Goal: Information Seeking & Learning: Learn about a topic

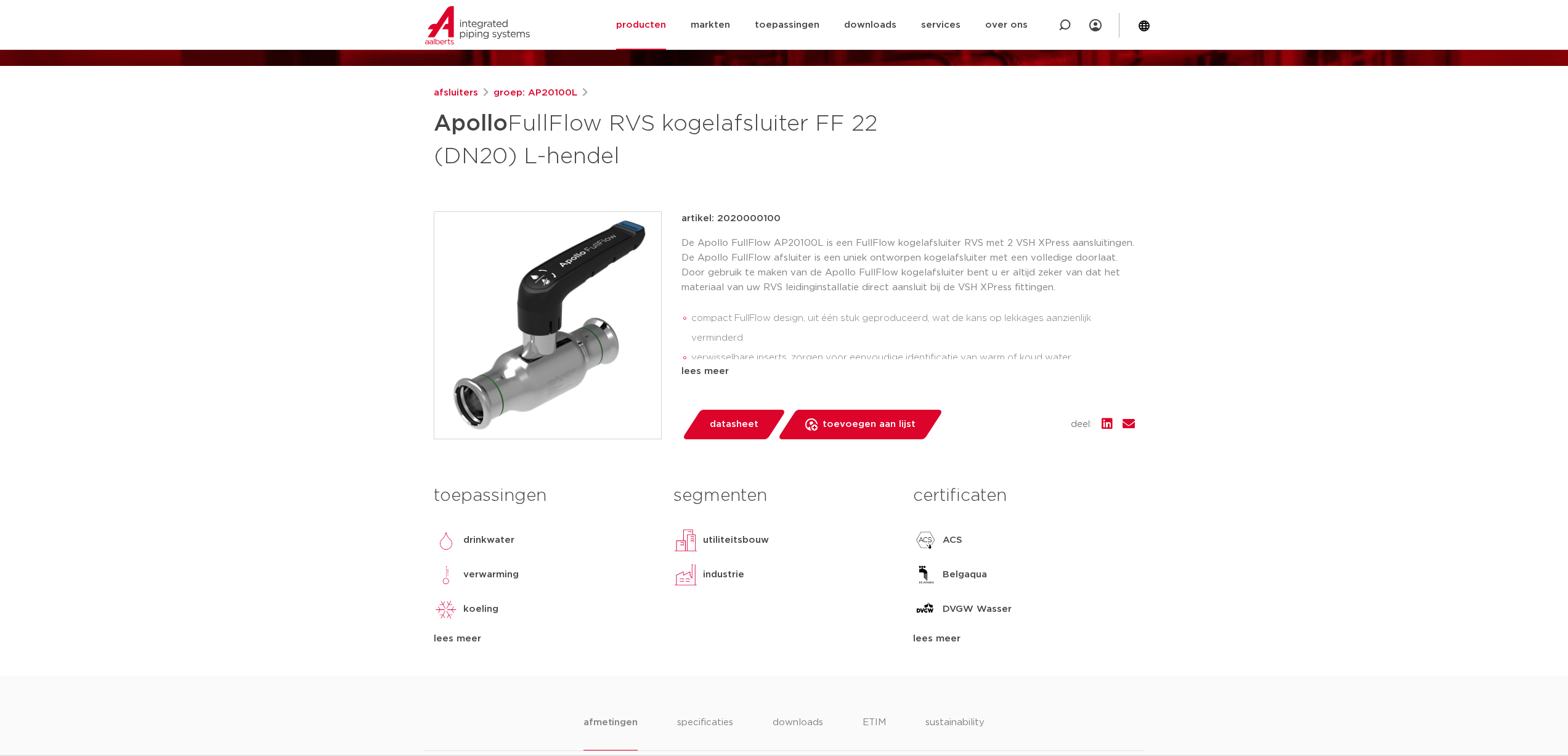
scroll to position [185, 0]
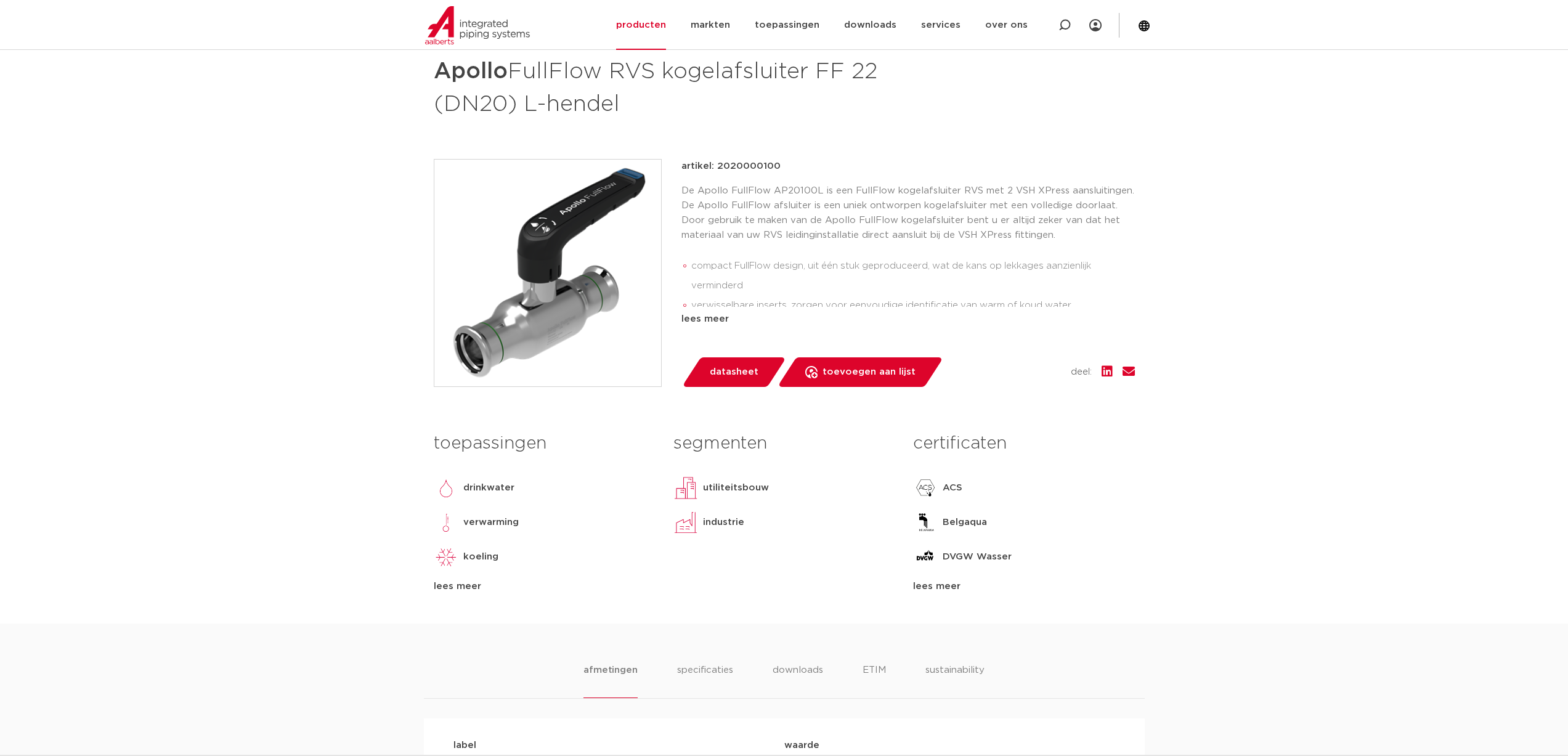
click at [930, 588] on div "lees meer" at bounding box center [1023, 587] width 221 height 15
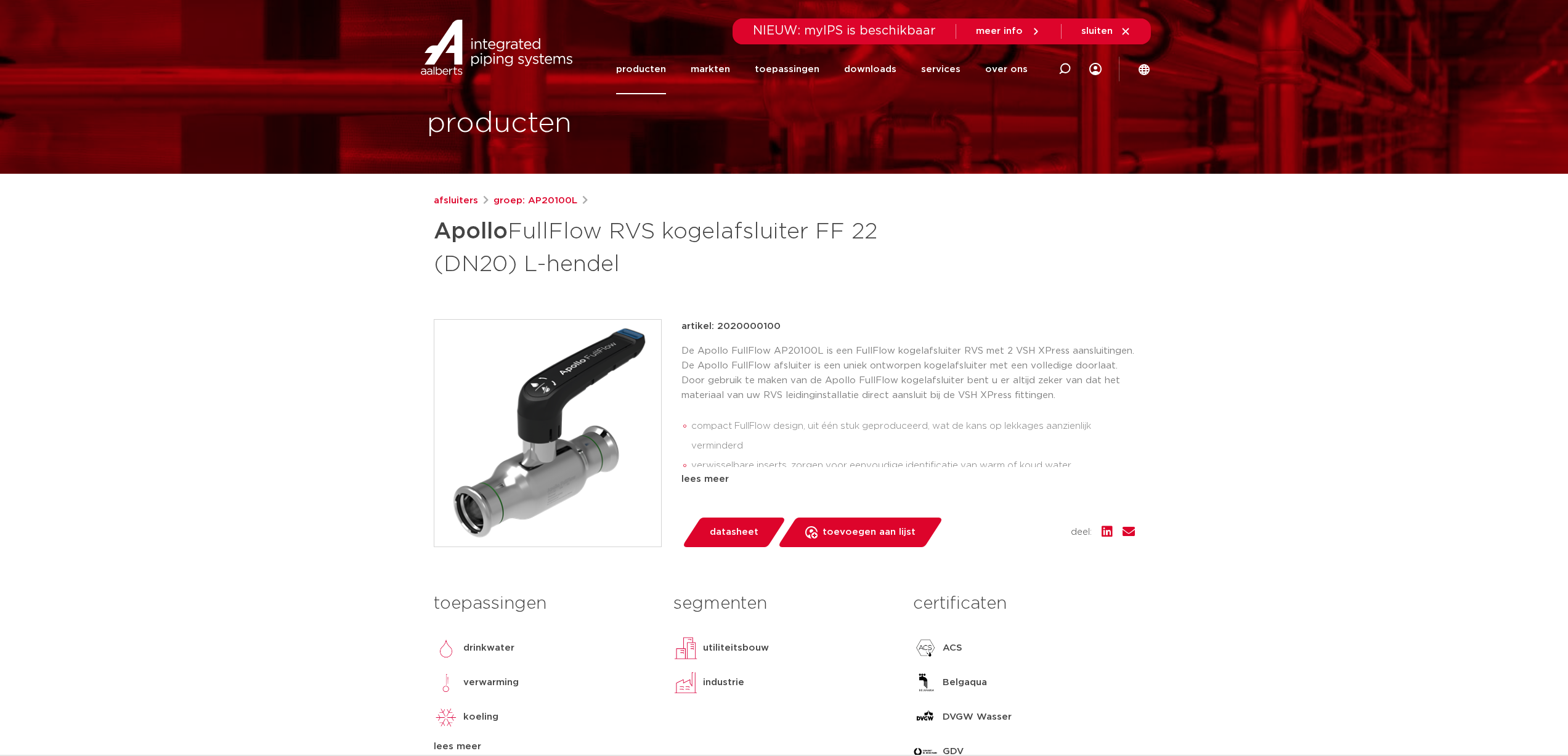
scroll to position [0, 0]
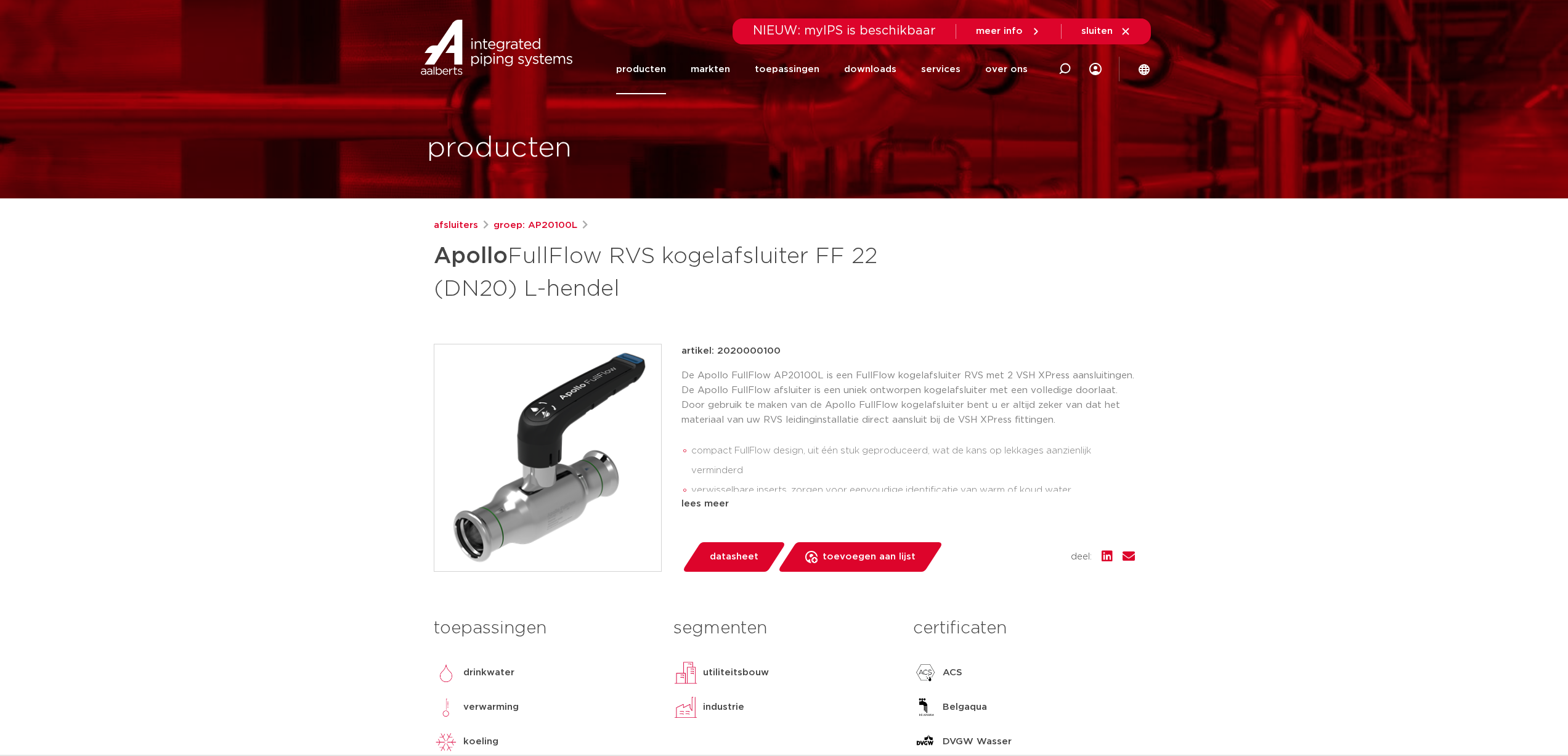
click at [644, 61] on link "producten" at bounding box center [641, 69] width 50 height 50
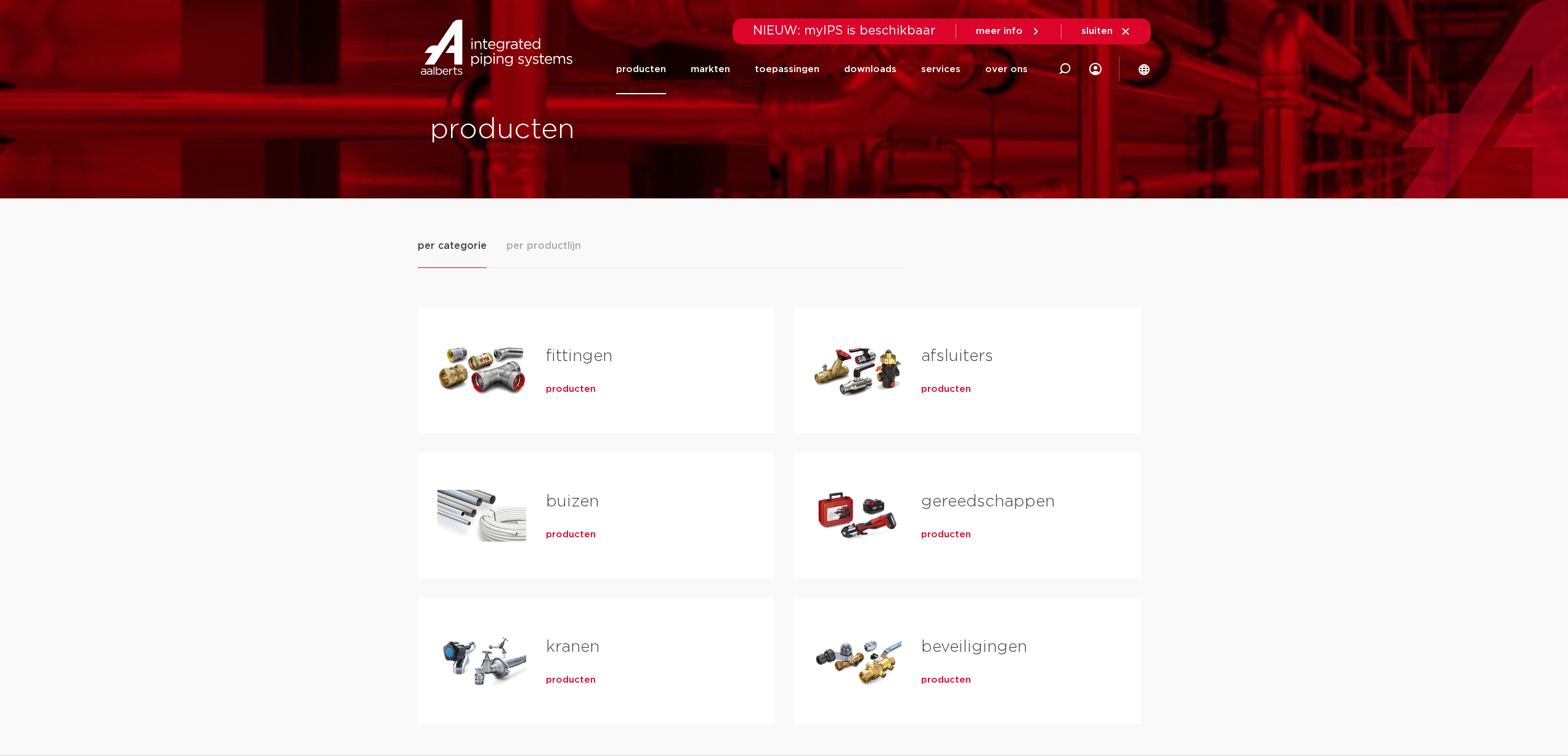
click at [583, 511] on h2 "buizen" at bounding box center [641, 505] width 189 height 29
click at [581, 503] on link "buizen" at bounding box center [573, 502] width 53 height 16
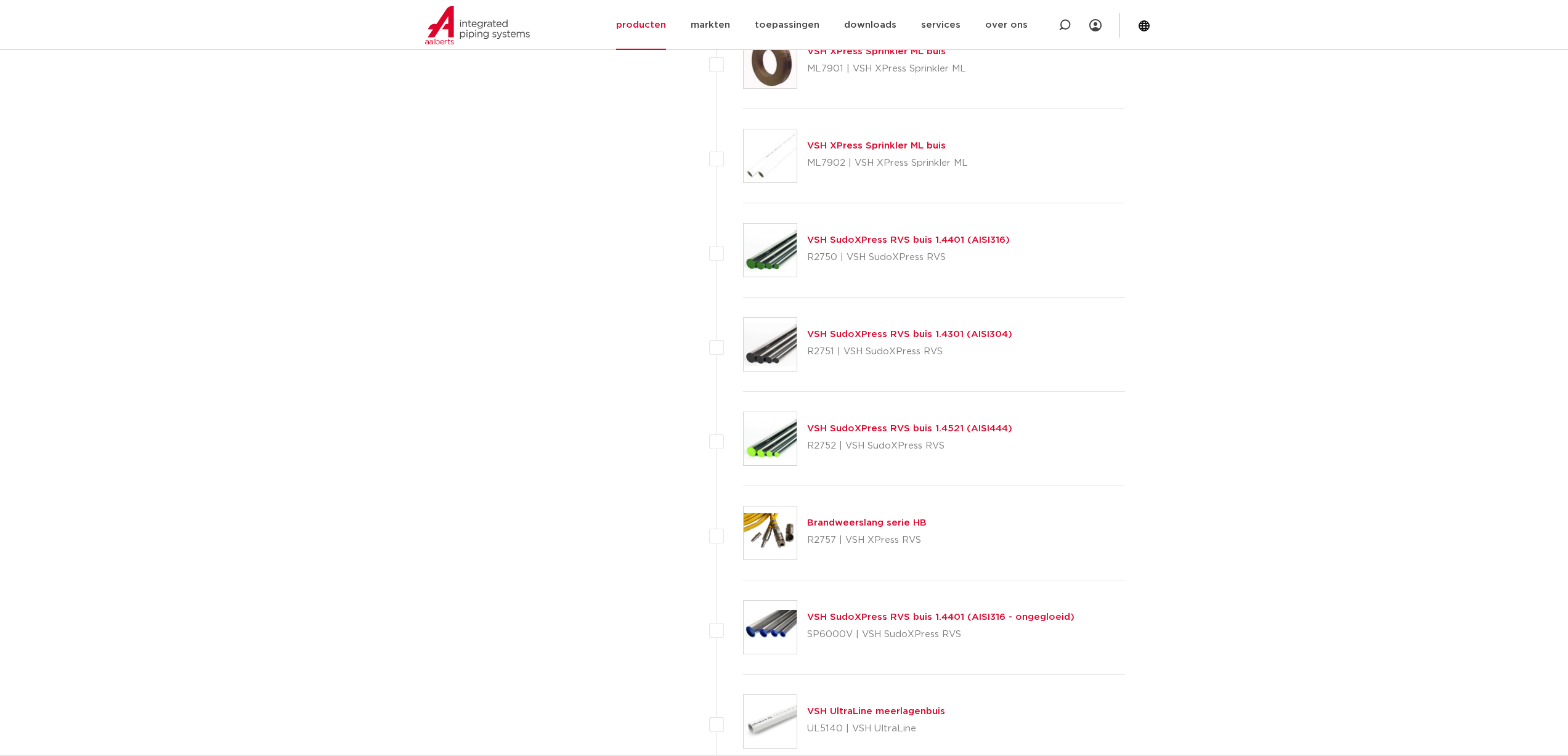
scroll to position [1479, 0]
click at [917, 239] on link "VSH SudoXPress RVS buis 1.4401 (AISI316)" at bounding box center [908, 239] width 203 height 10
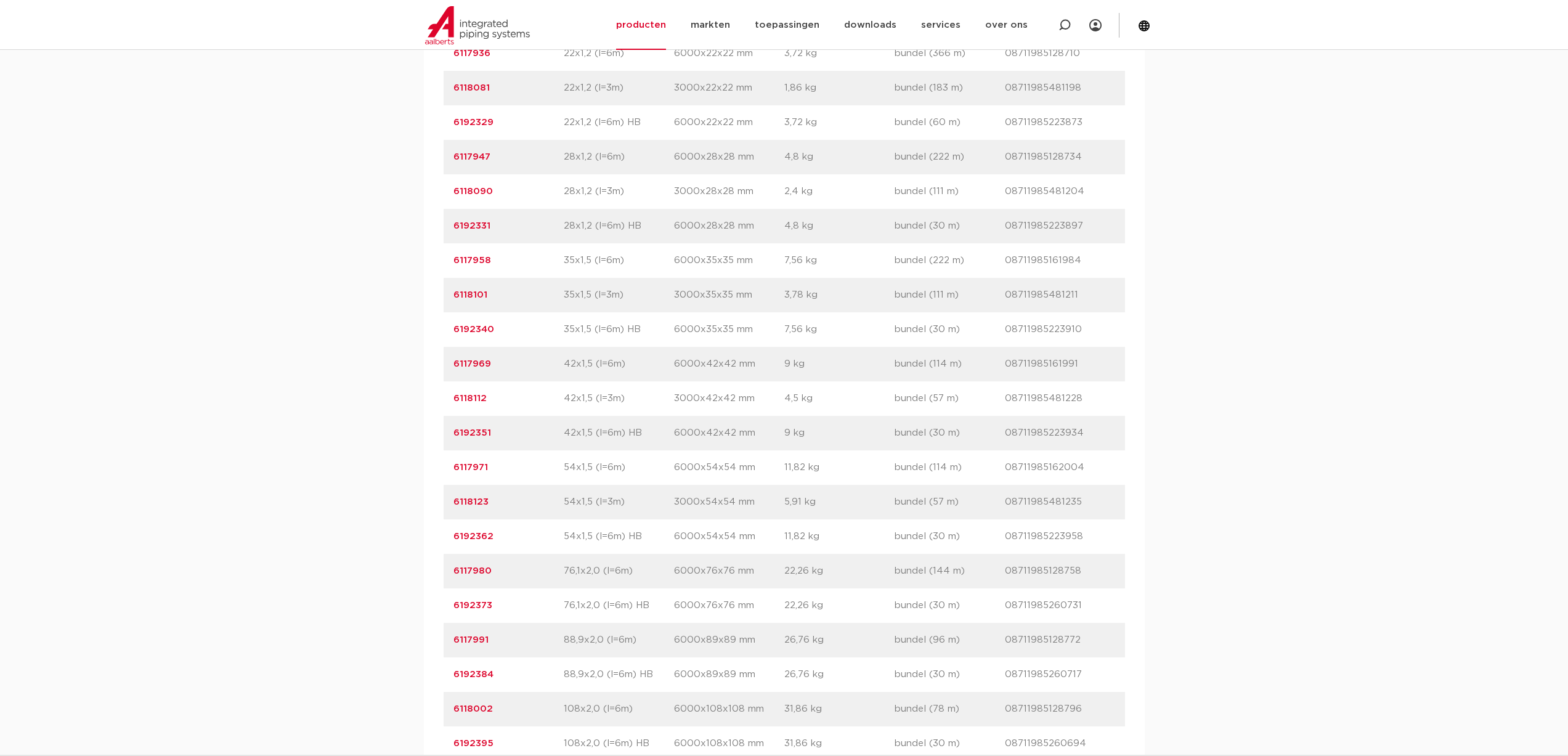
scroll to position [1109, 0]
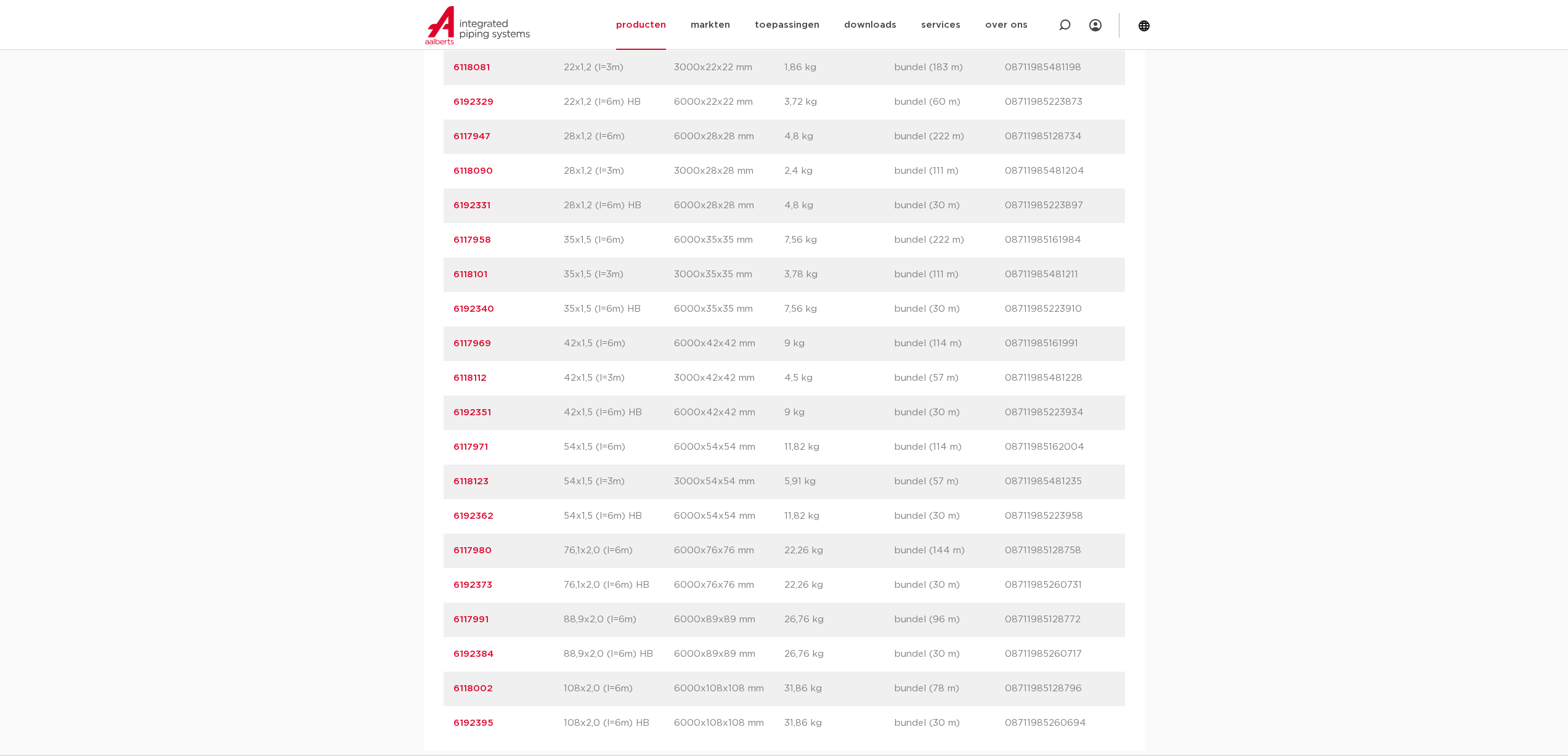
click at [479, 314] on link "6192340" at bounding box center [474, 309] width 41 height 10
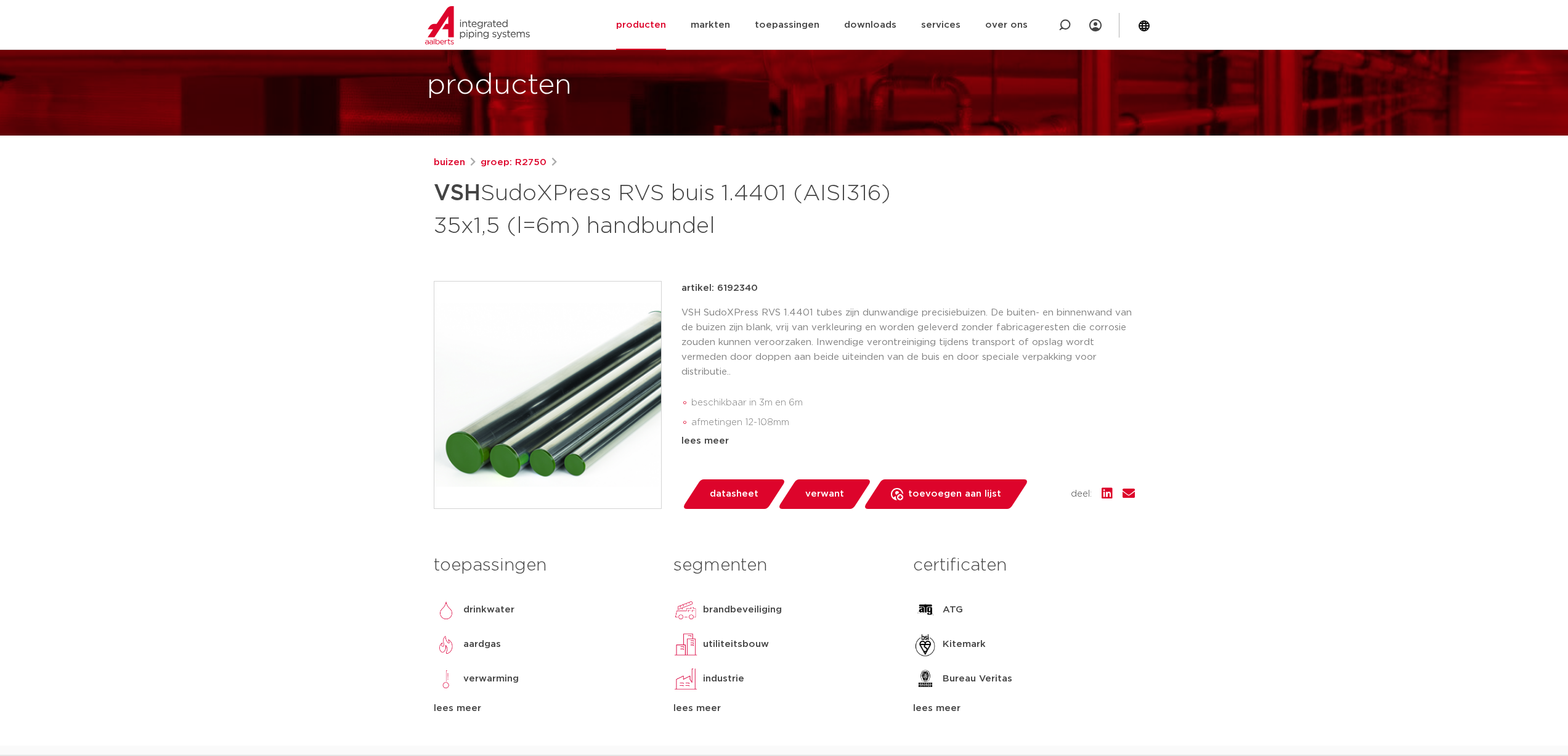
scroll to position [123, 0]
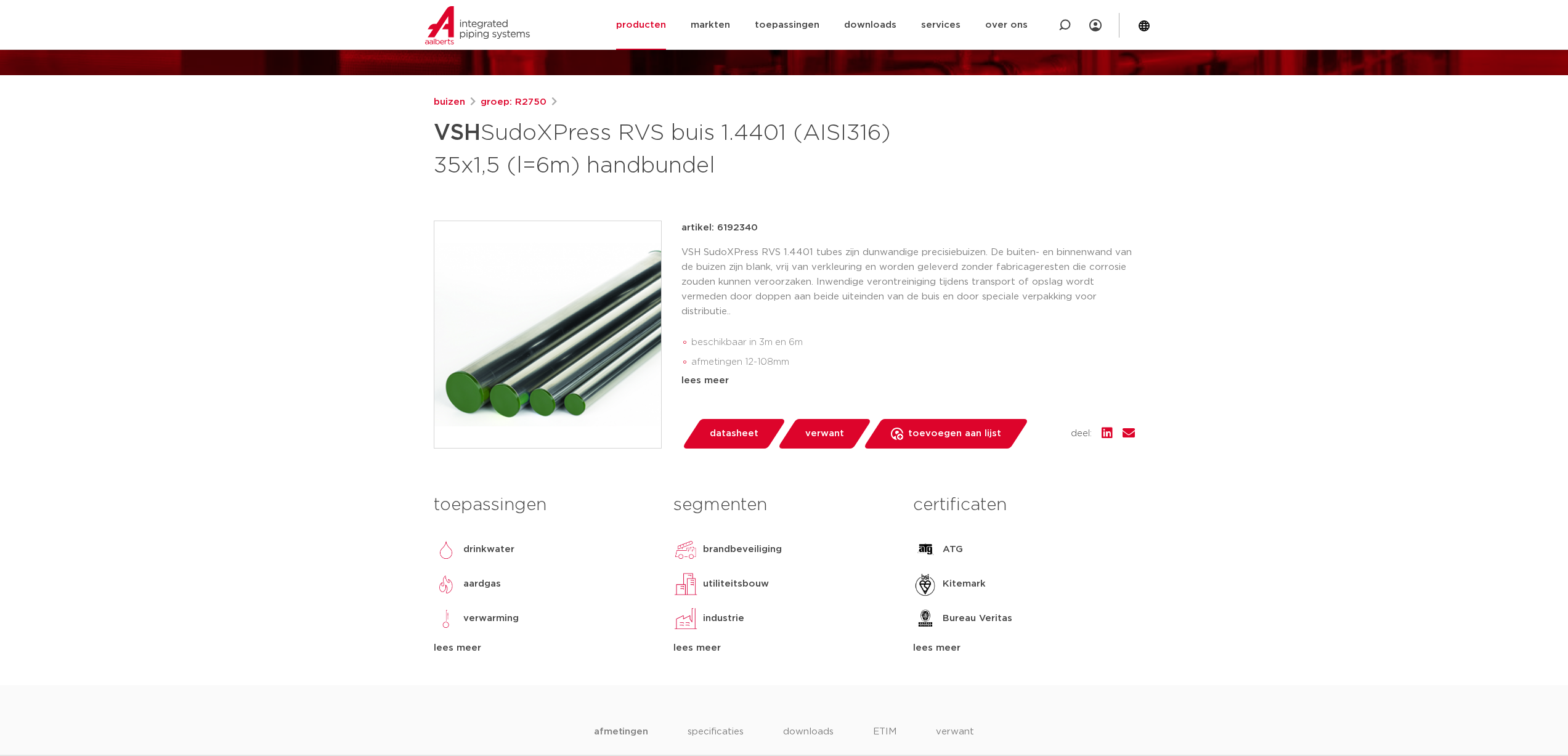
click at [737, 436] on span "datasheet" at bounding box center [733, 434] width 48 height 20
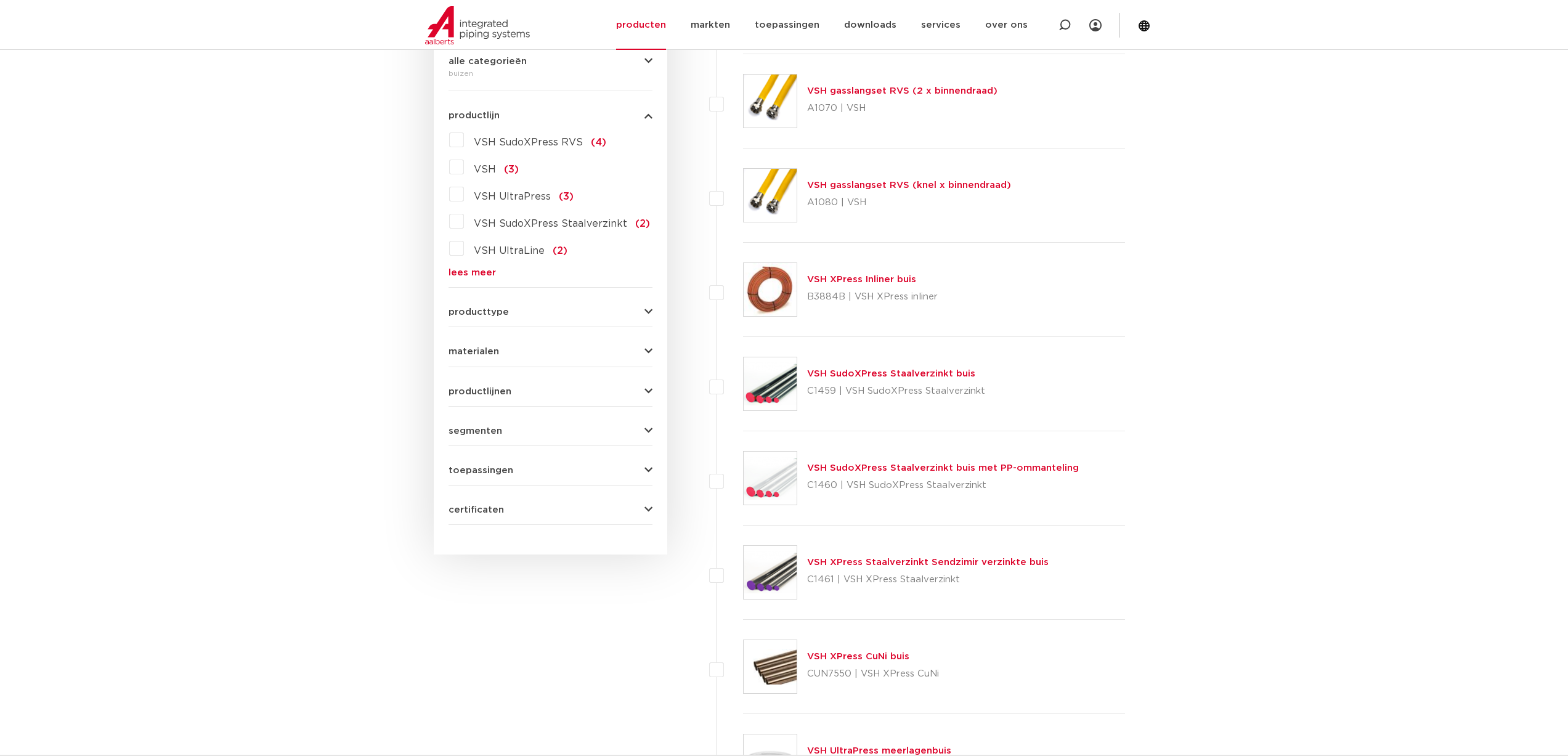
scroll to position [308, 0]
click at [513, 345] on div "materialen kunststof (10) aluminium (9) roestvaststaal (6) staal (3) messing (2…" at bounding box center [550, 345] width 204 height 19
click at [484, 351] on span "materialen" at bounding box center [474, 351] width 50 height 10
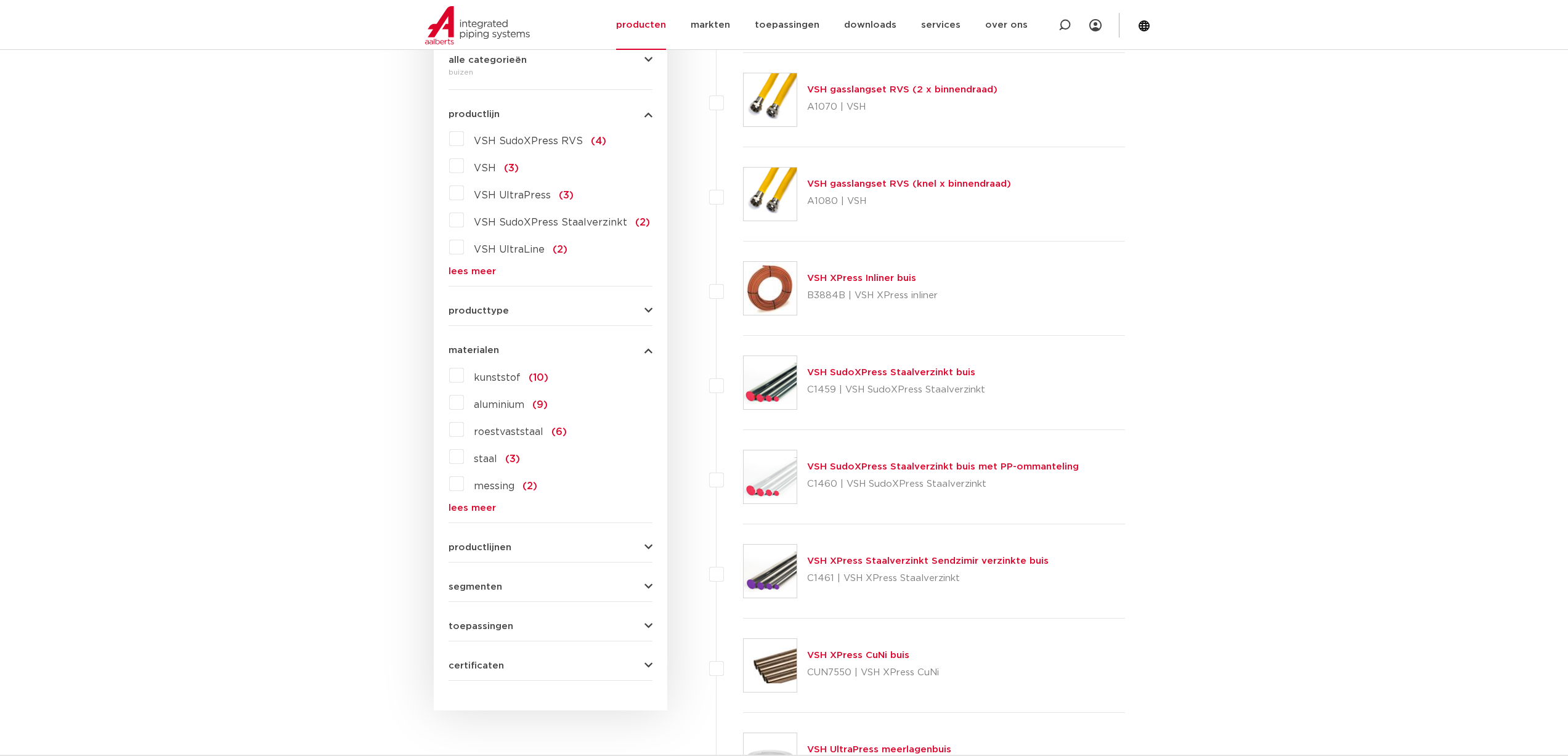
click at [464, 433] on label "roestvaststaal (6)" at bounding box center [515, 429] width 103 height 20
click at [0, 0] on input "roestvaststaal (6)" at bounding box center [0, 0] width 0 height 0
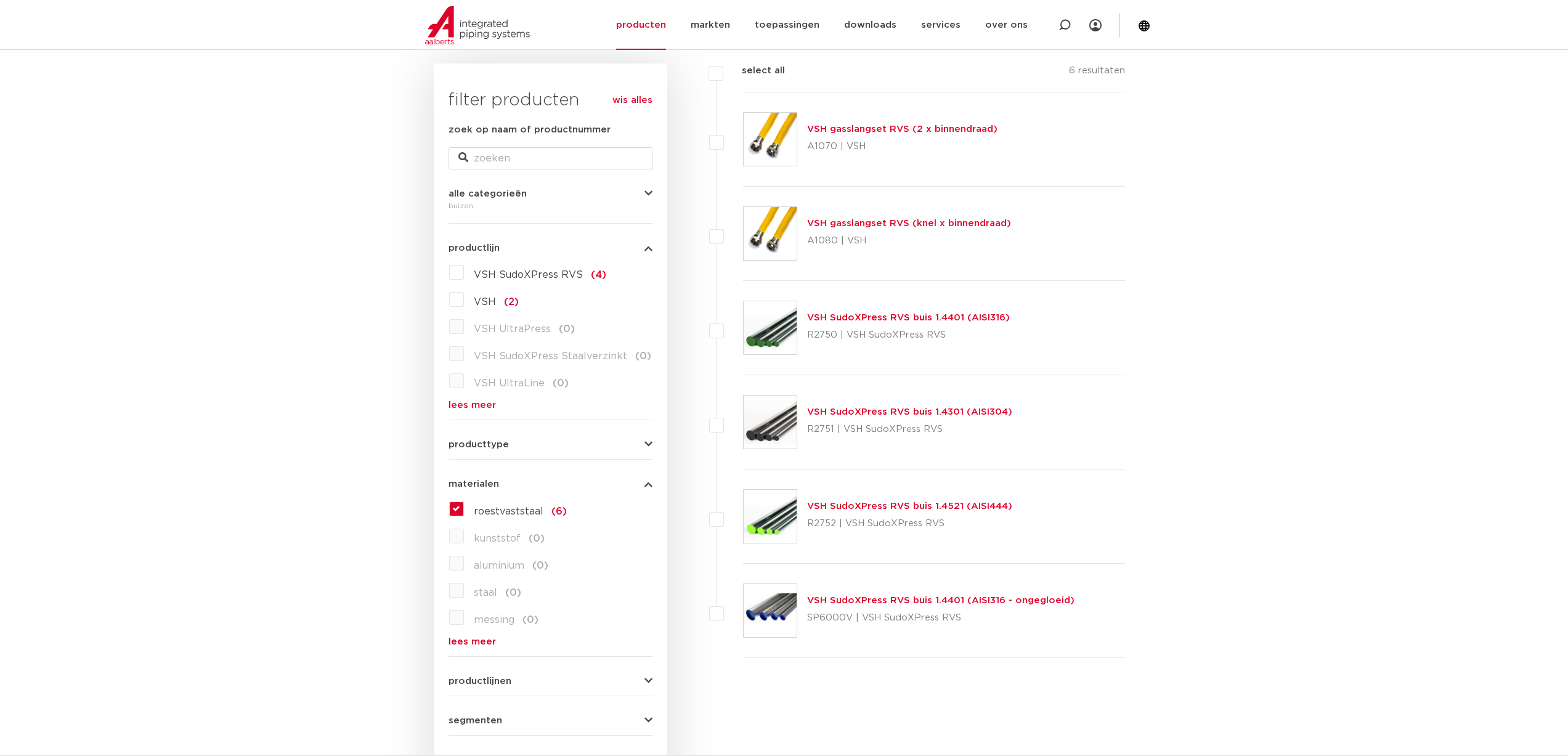
scroll to position [123, 0]
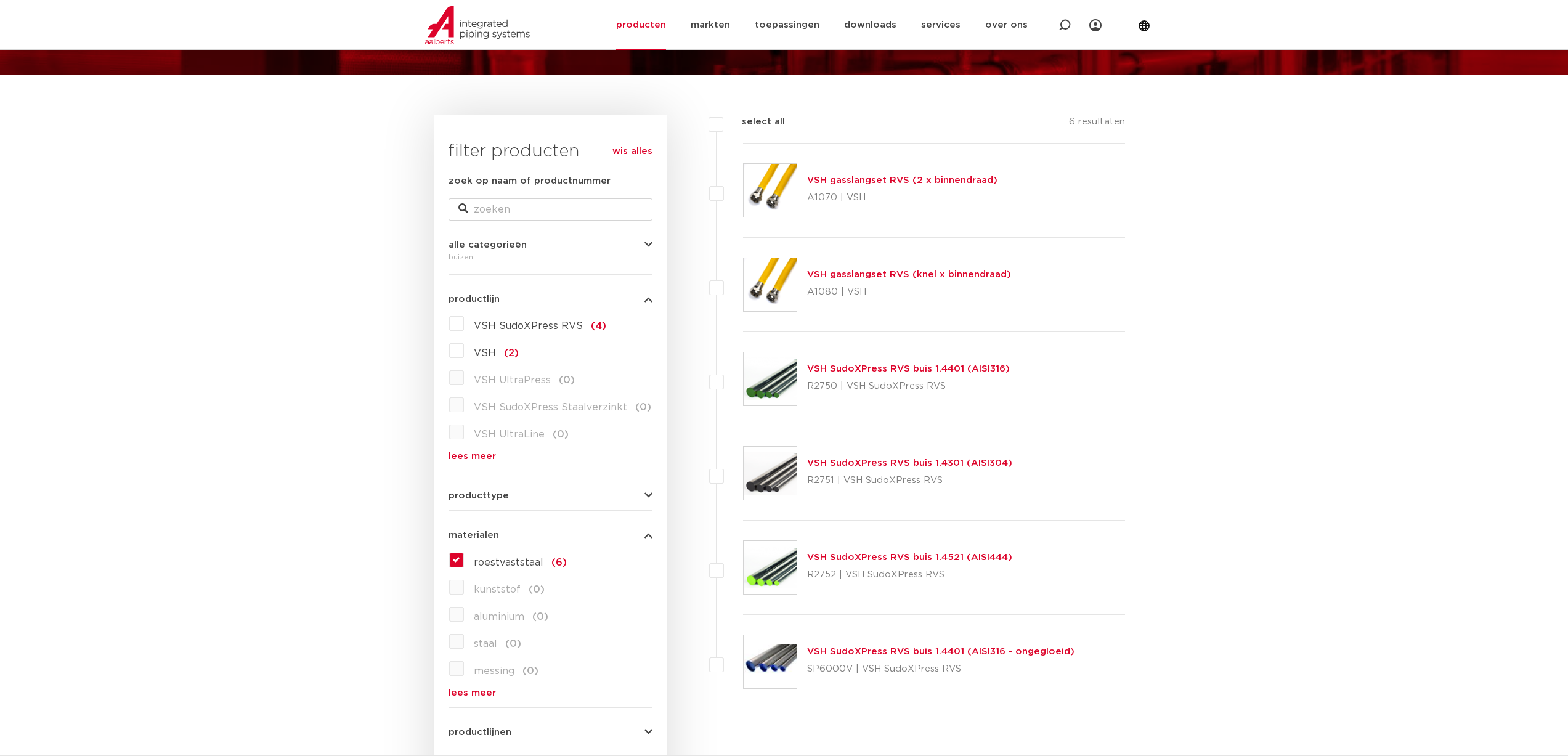
click at [929, 373] on link "VSH SudoXPress RVS buis 1.4401 (AISI316)" at bounding box center [908, 369] width 203 height 10
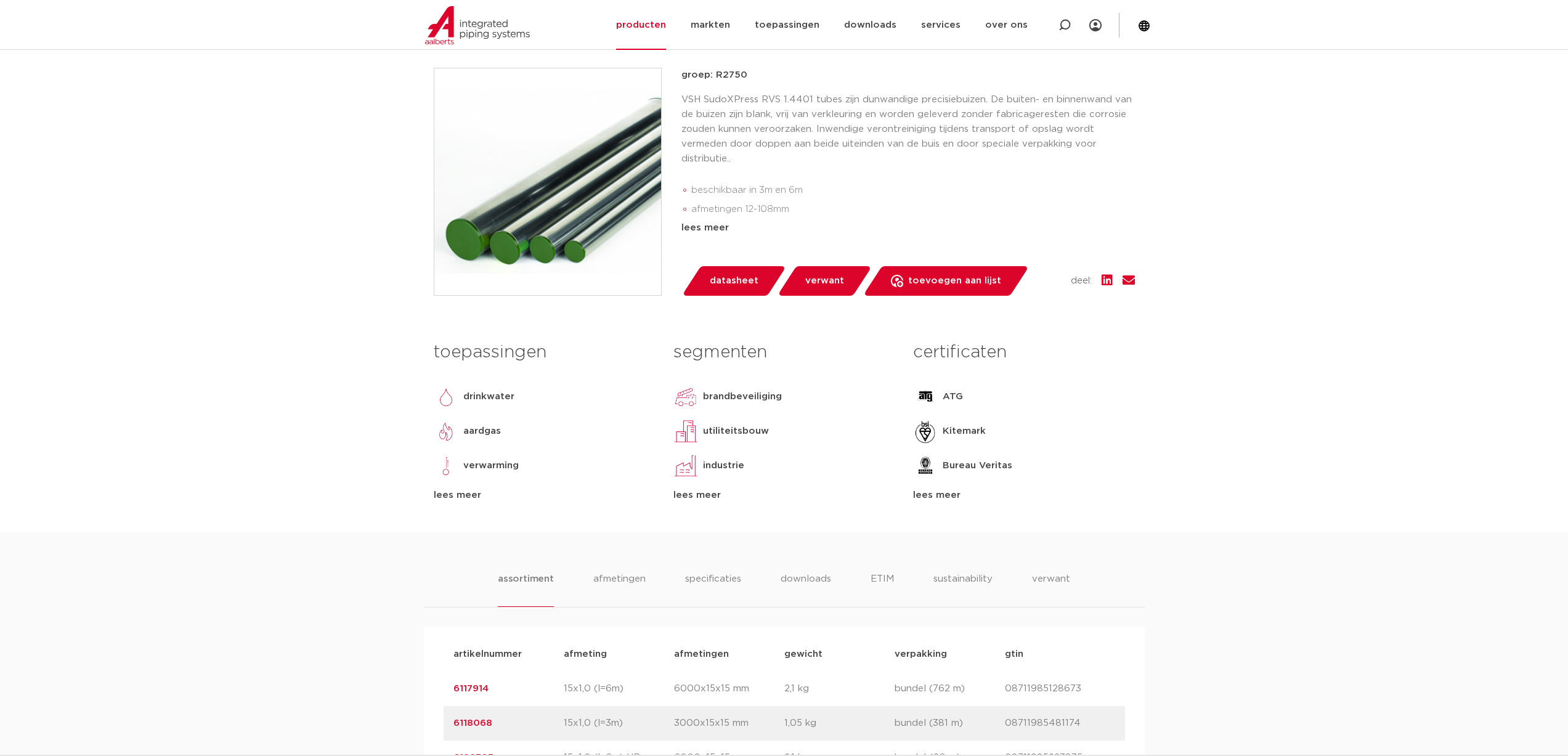
scroll to position [431, 0]
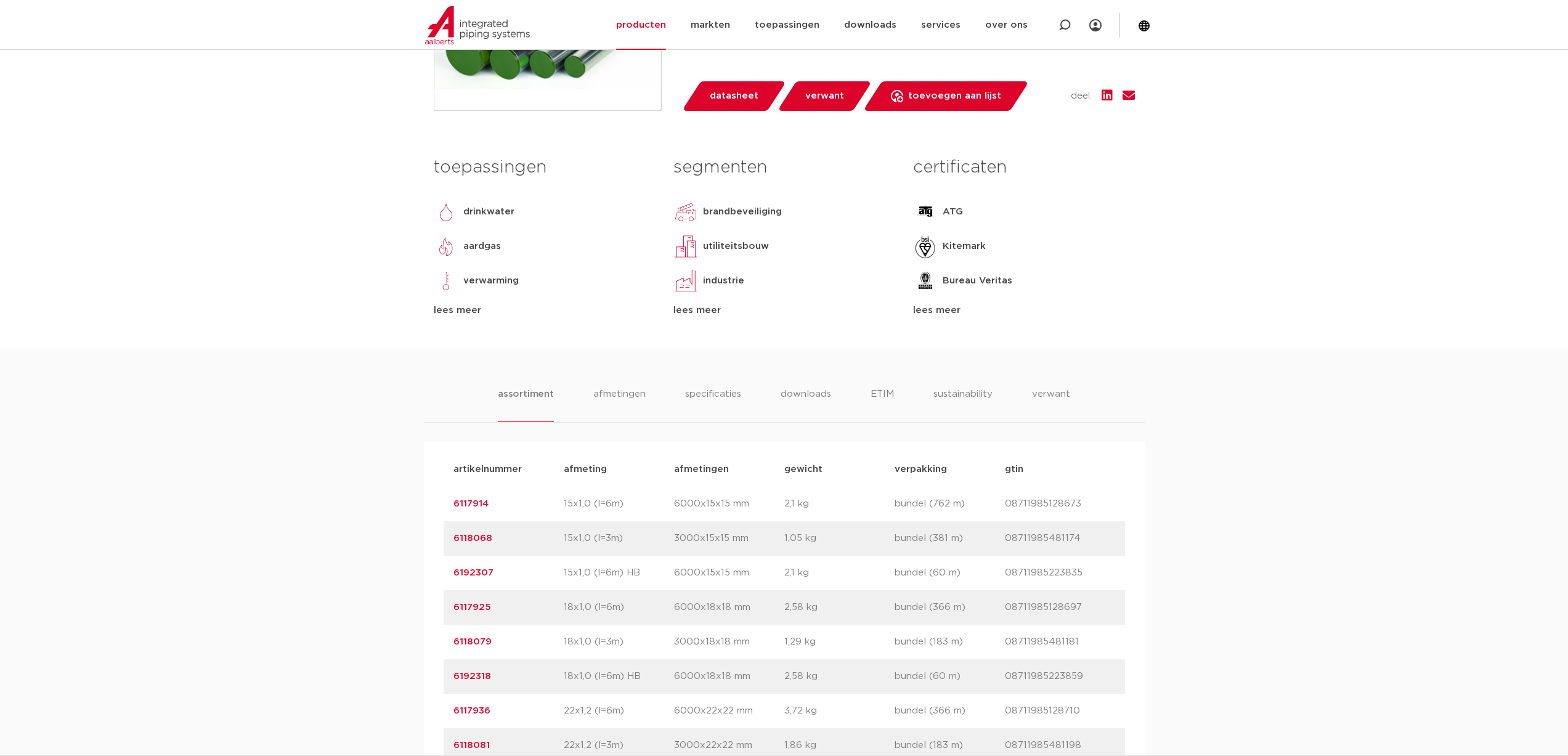
click at [443, 318] on div "lees meer" at bounding box center [544, 311] width 221 height 15
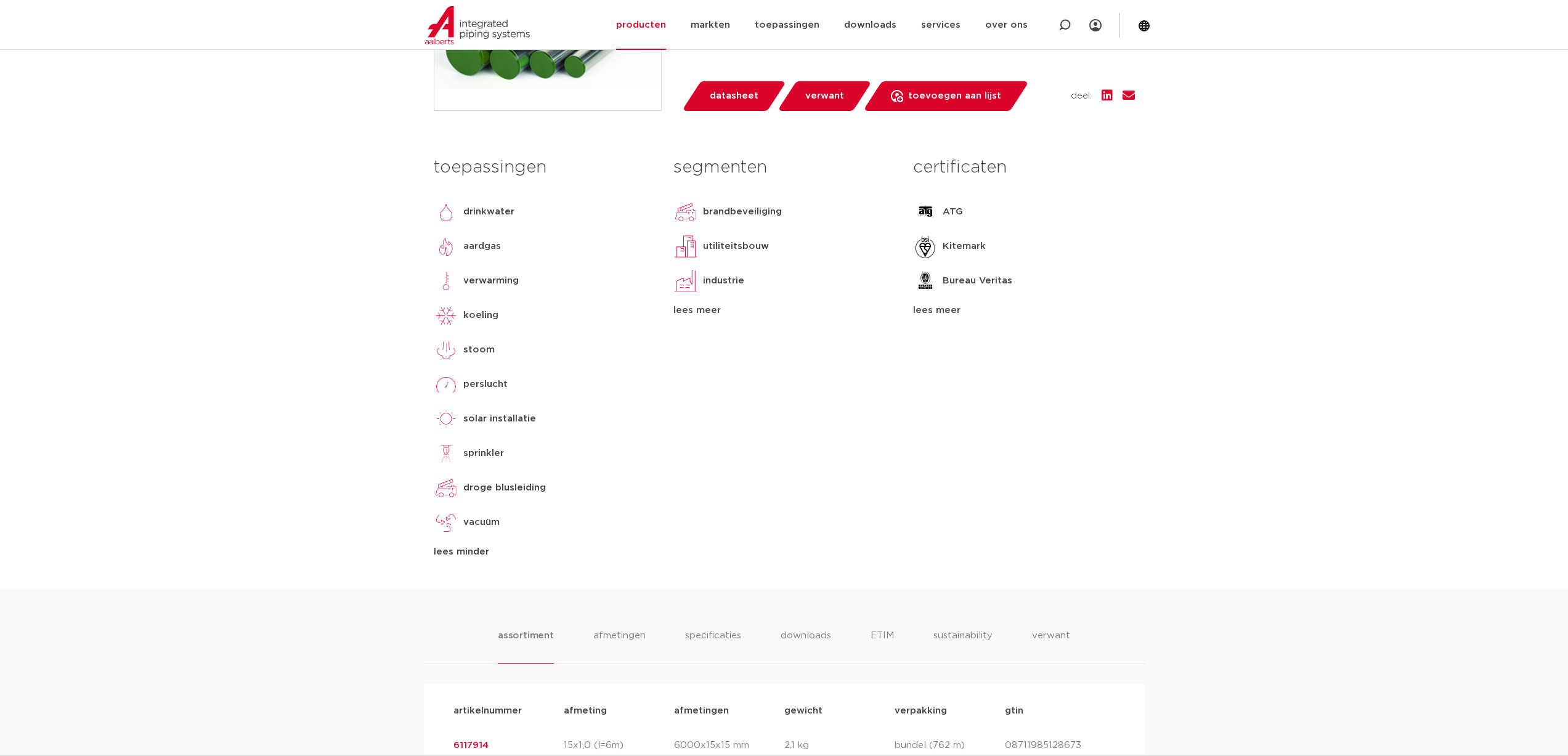
click at [452, 560] on div "lees minder" at bounding box center [544, 552] width 221 height 15
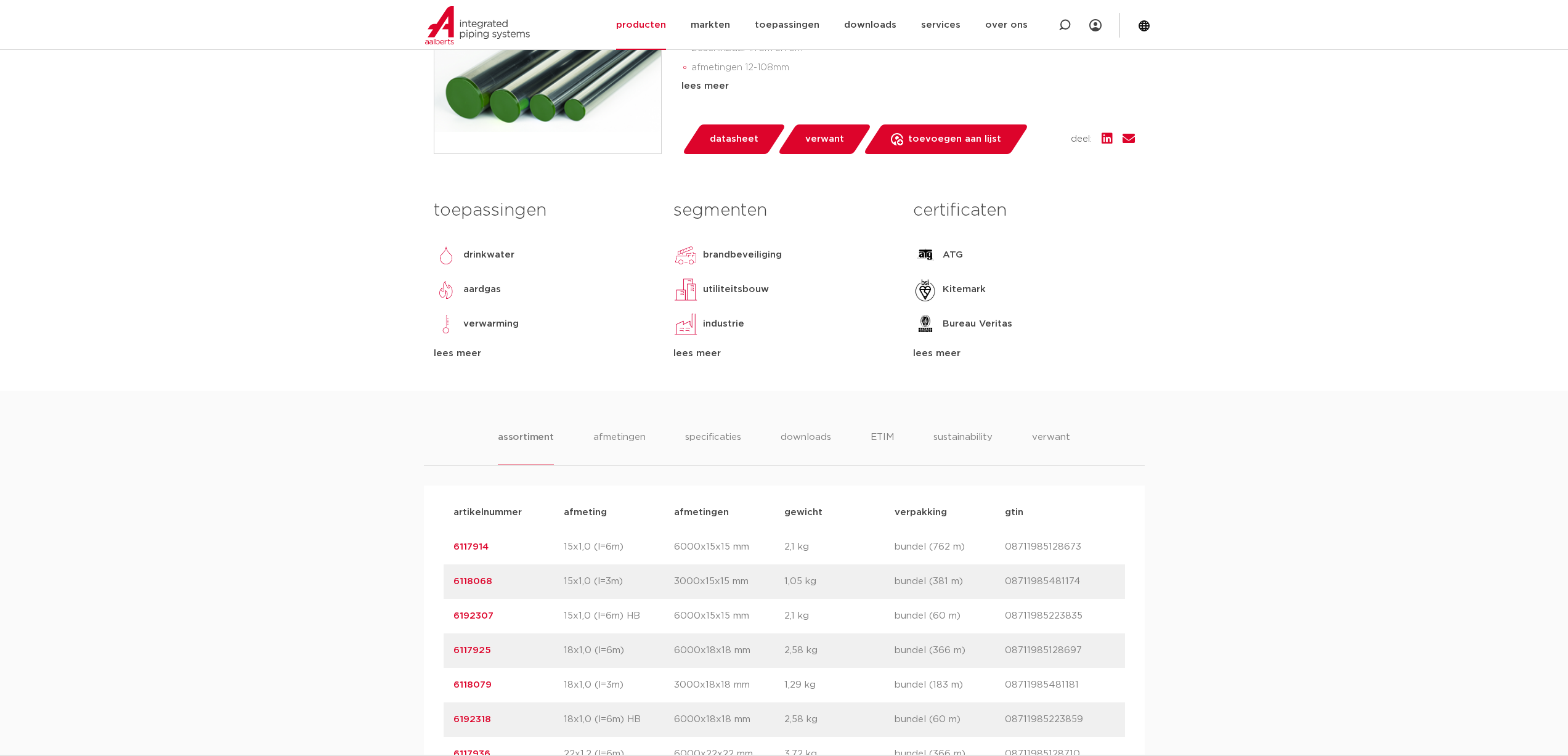
scroll to position [308, 0]
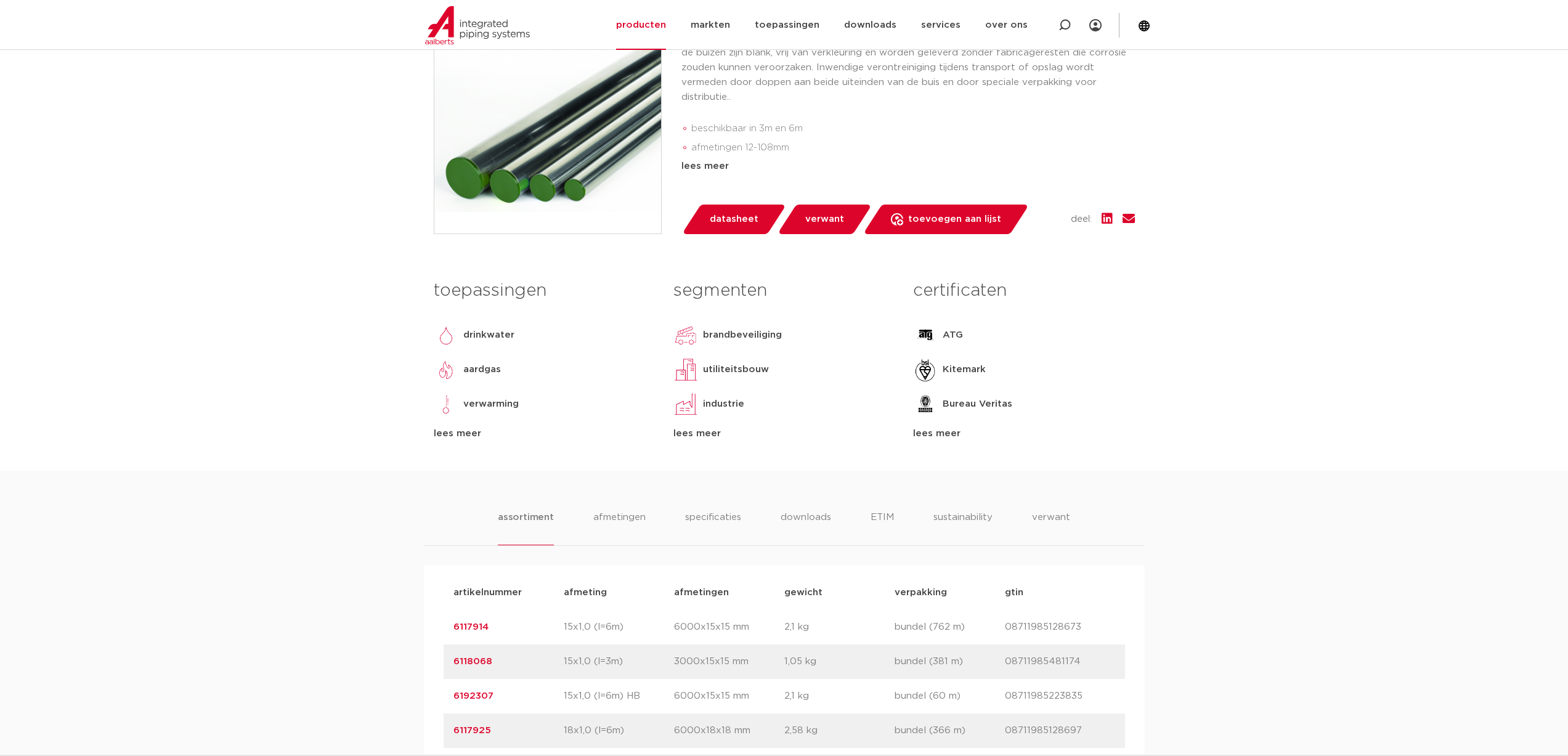
click at [718, 230] on span "datasheet" at bounding box center [733, 219] width 48 height 20
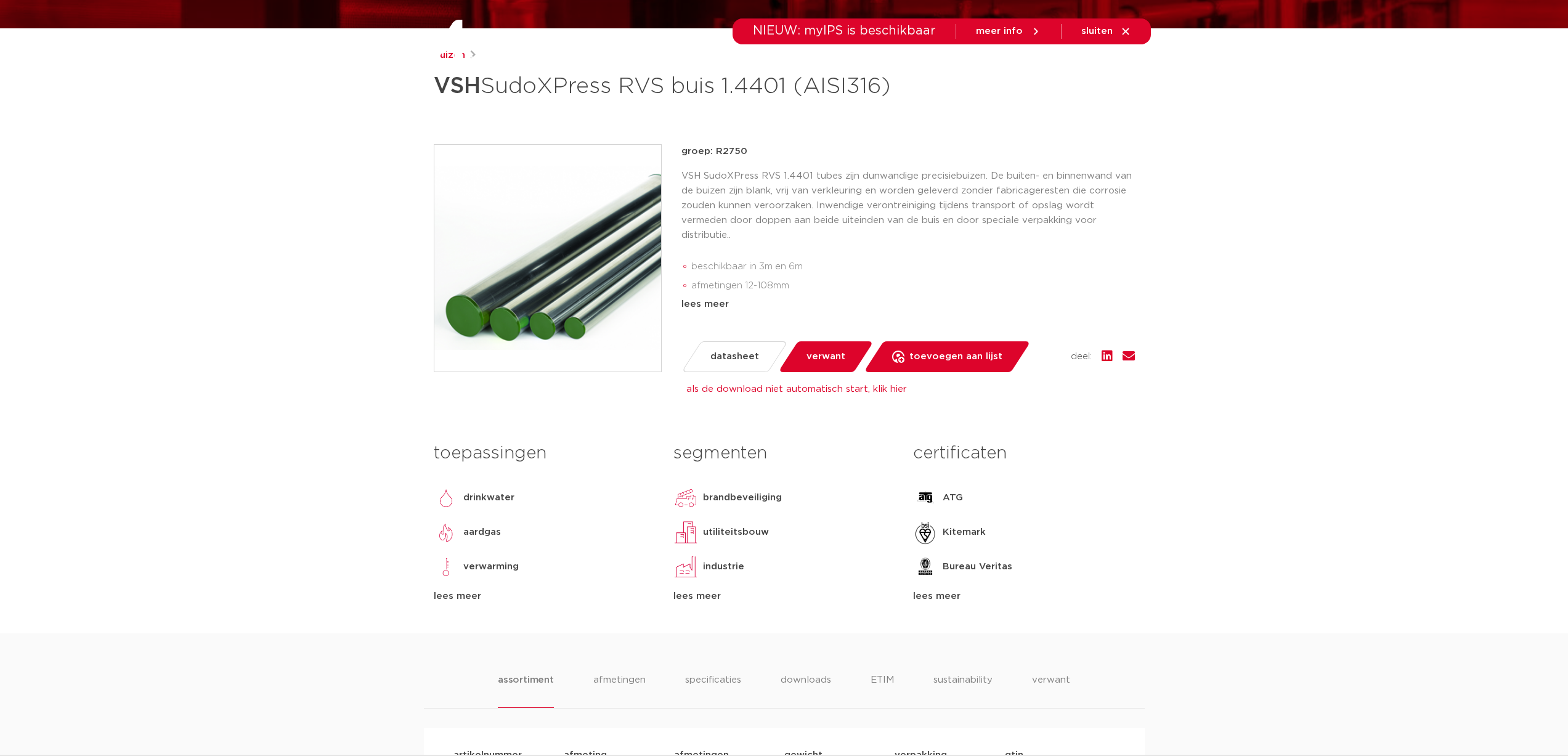
scroll to position [0, 0]
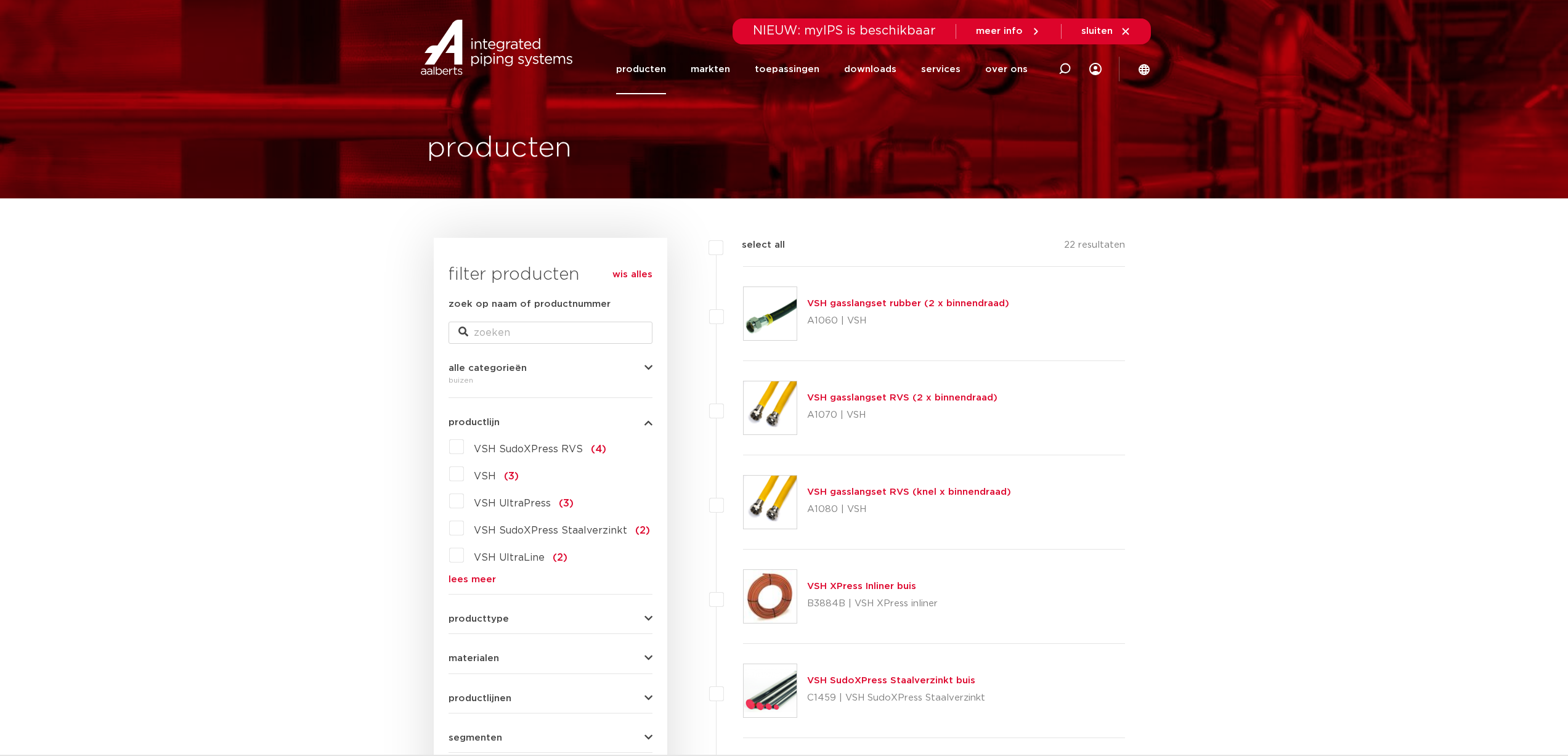
click at [622, 279] on link "wis alles" at bounding box center [632, 275] width 40 height 15
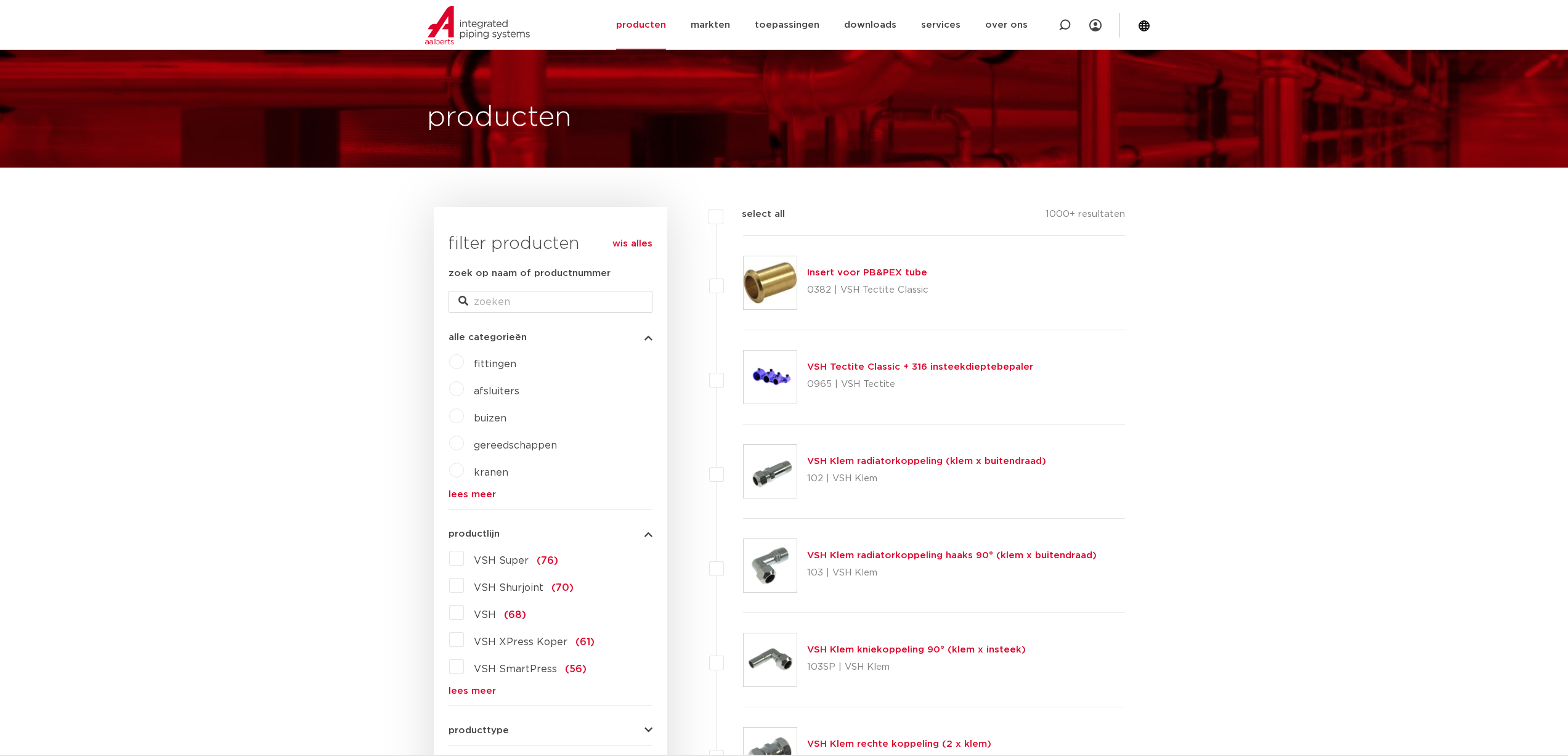
scroll to position [185, 0]
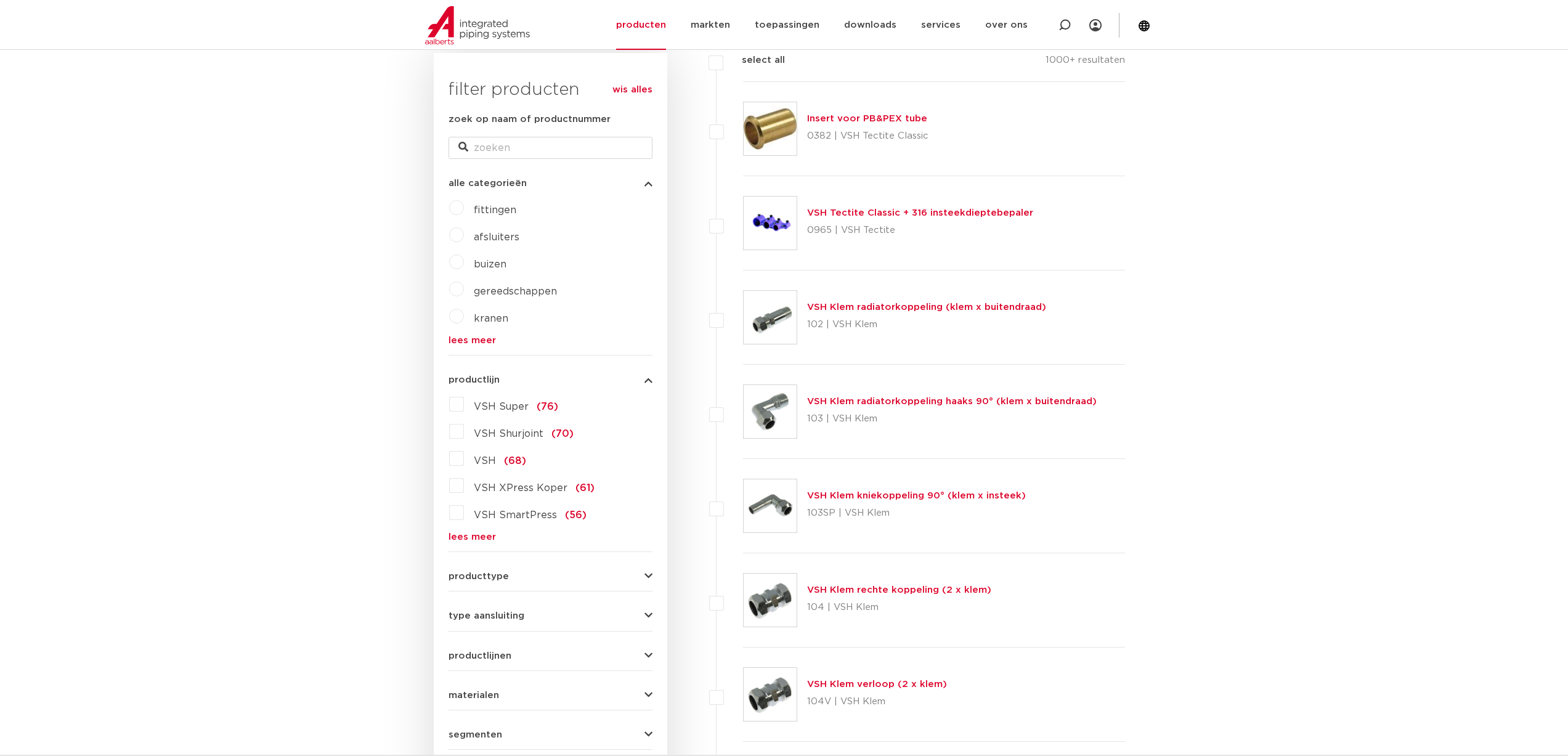
click at [476, 529] on div "VSH Super (76) VSH Shurjoint (70) VSH (68) VSH XPress Koper (61) VSH SmartPress…" at bounding box center [550, 468] width 204 height 147
click at [476, 534] on link "lees meer" at bounding box center [550, 537] width 204 height 10
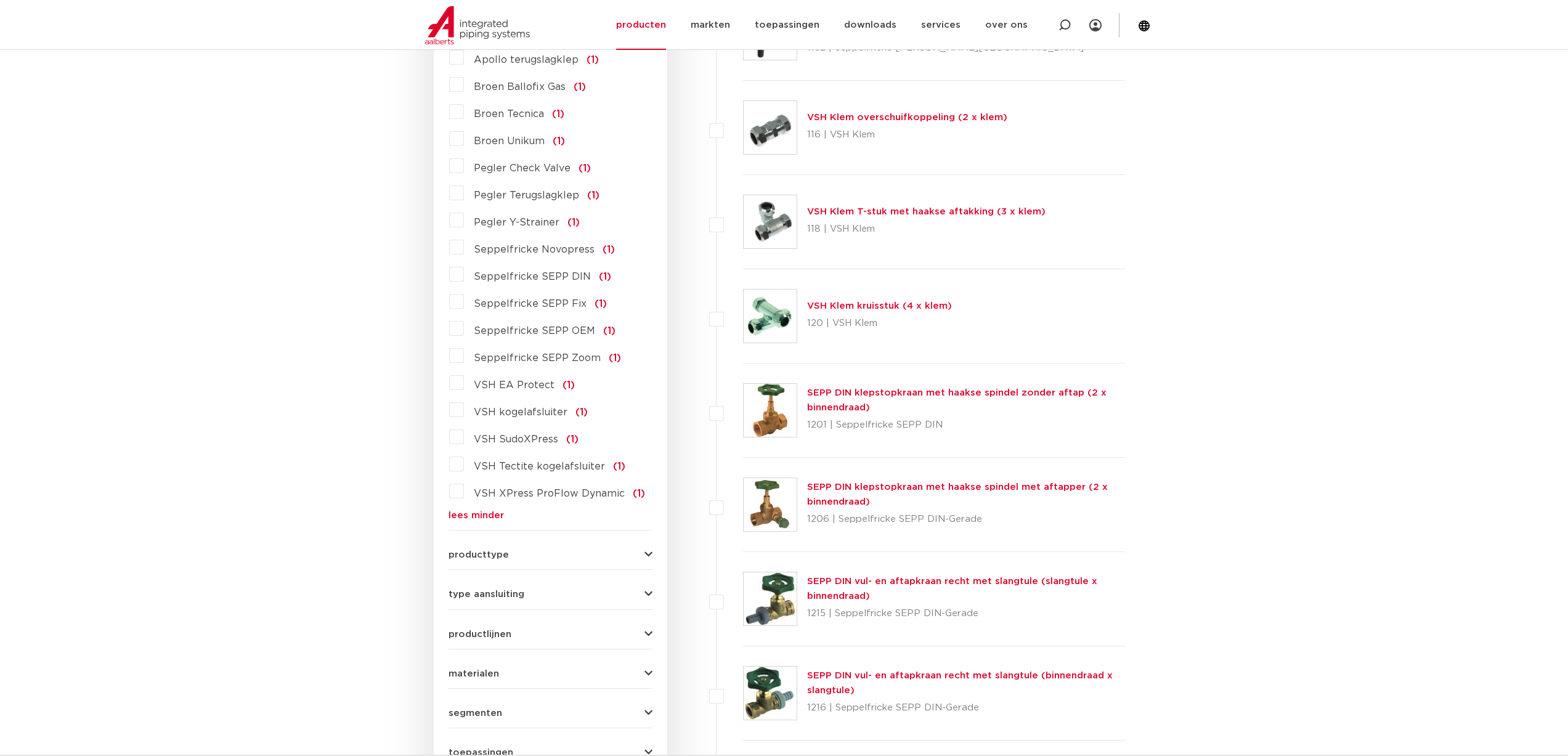
scroll to position [2773, 0]
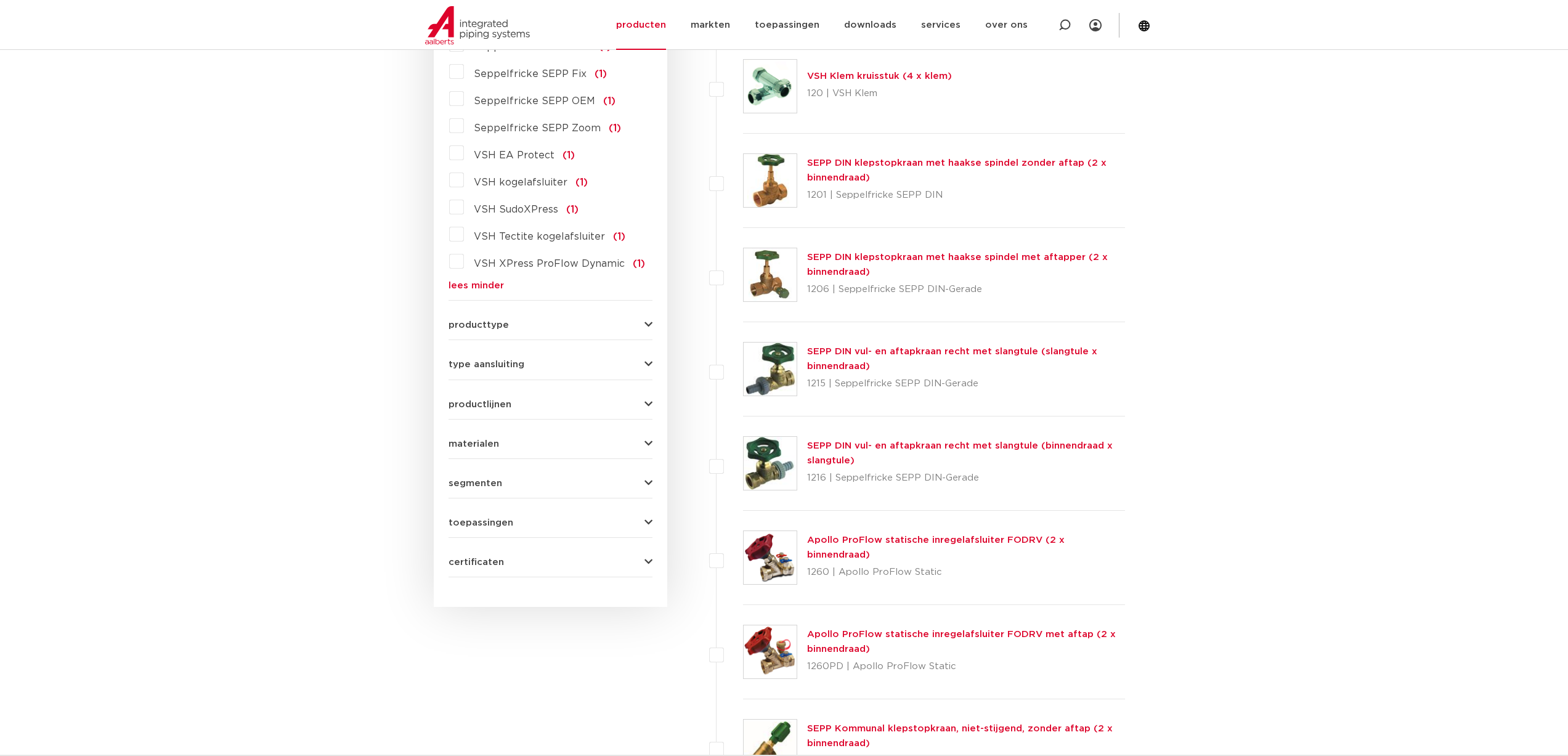
click at [490, 439] on span "materialen" at bounding box center [474, 444] width 50 height 10
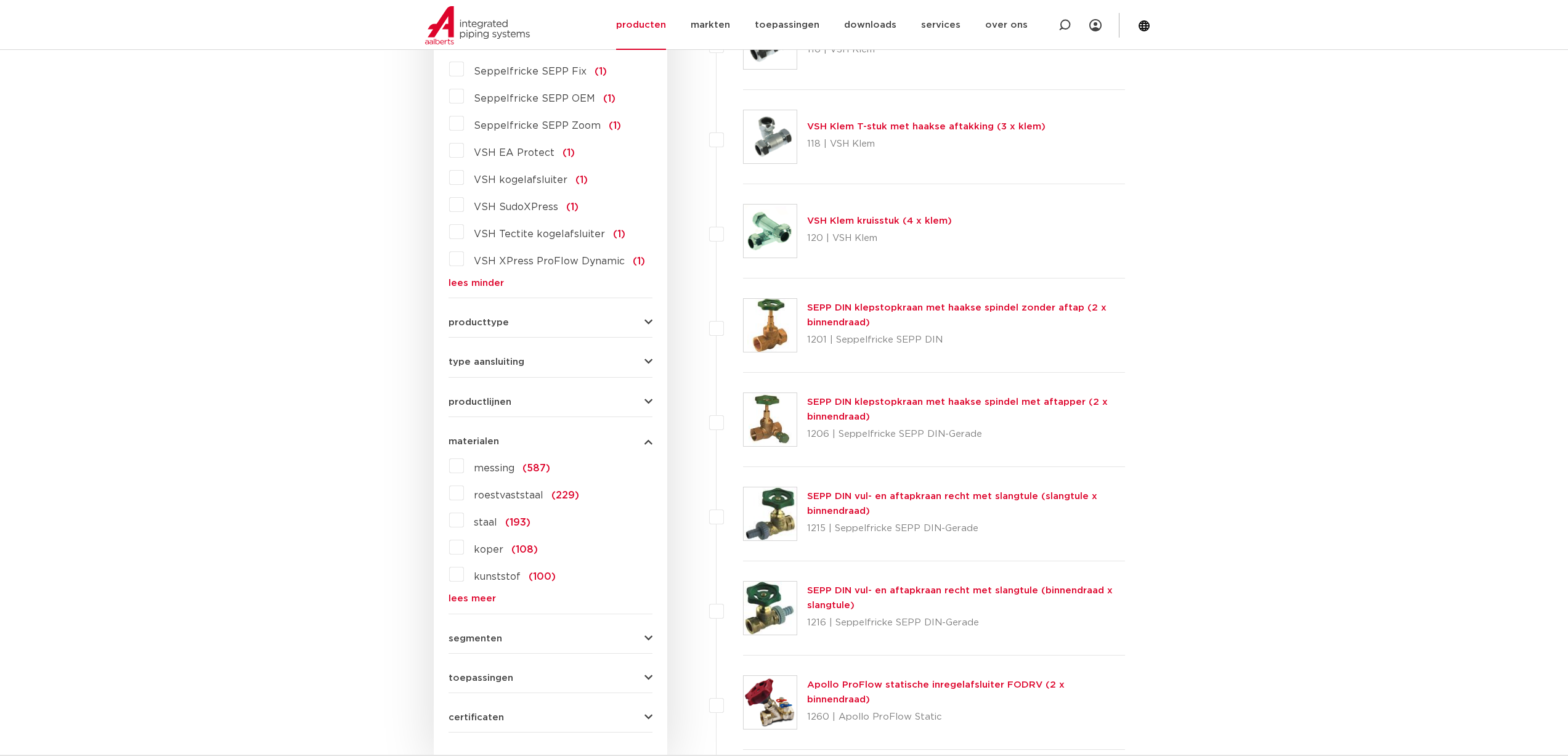
scroll to position [2616, 0]
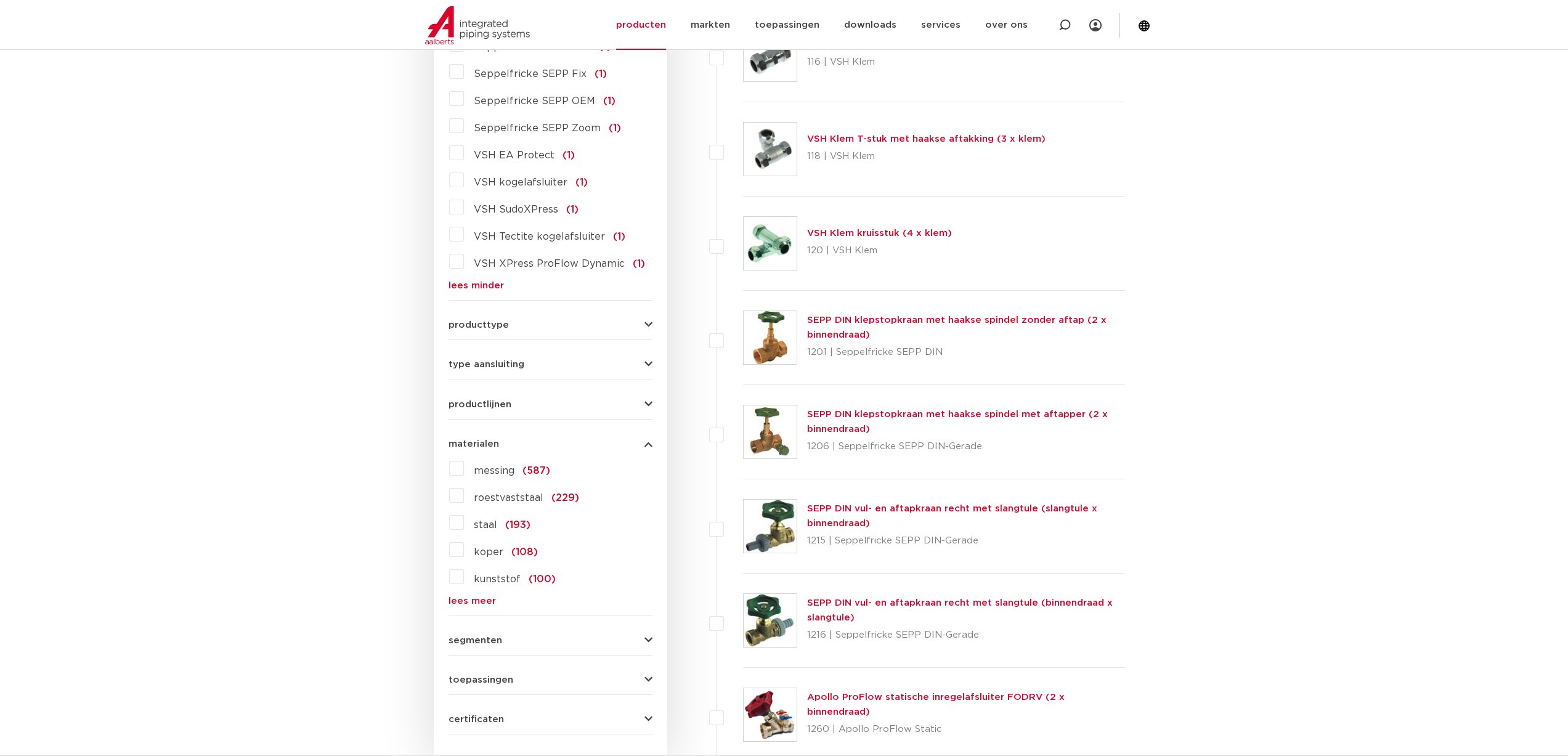
click at [464, 486] on label "roestvaststaal (229)" at bounding box center [521, 495] width 115 height 20
click at [0, 0] on input "roestvaststaal (229)" at bounding box center [0, 0] width 0 height 0
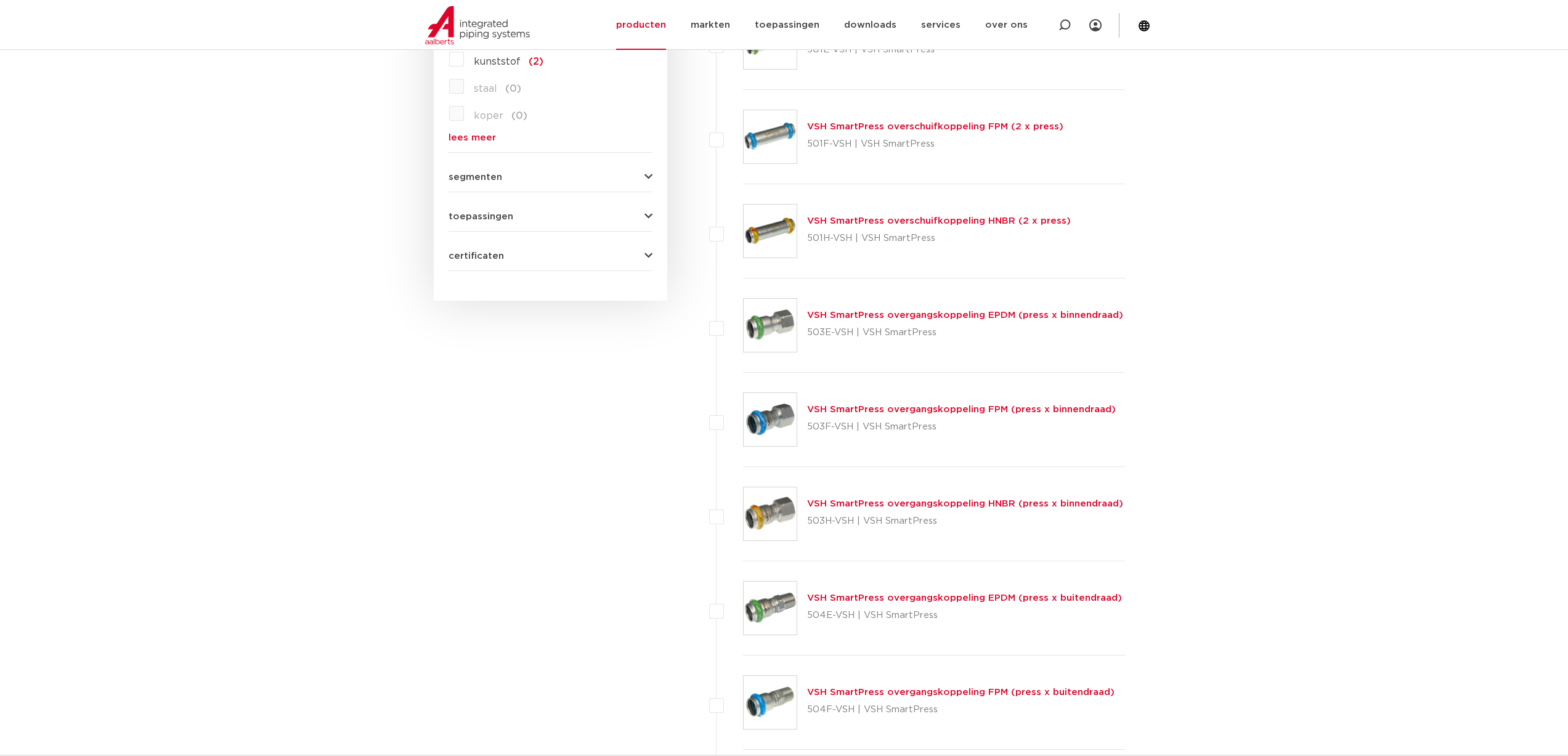
scroll to position [521, 0]
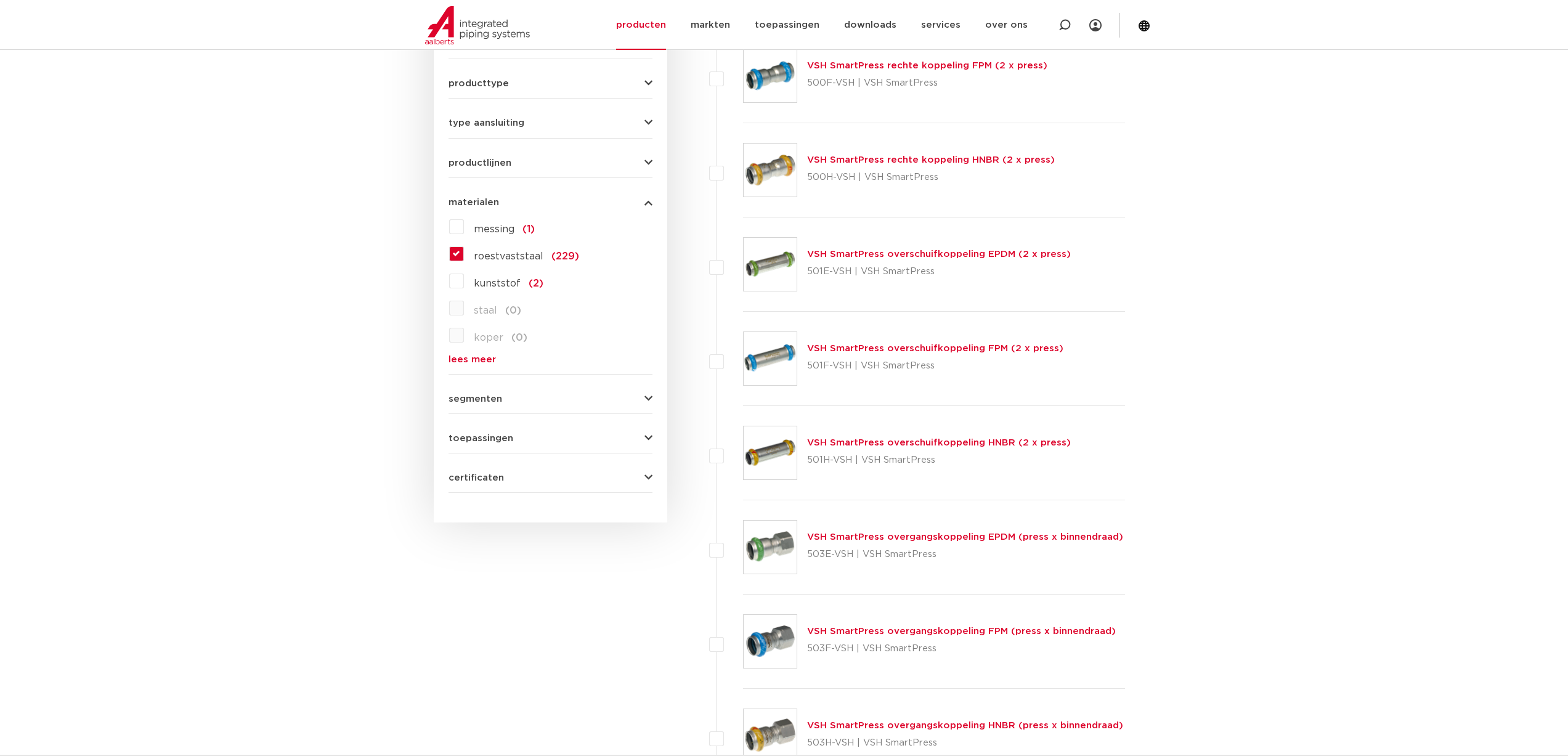
click at [513, 403] on button "segmenten" at bounding box center [550, 399] width 204 height 10
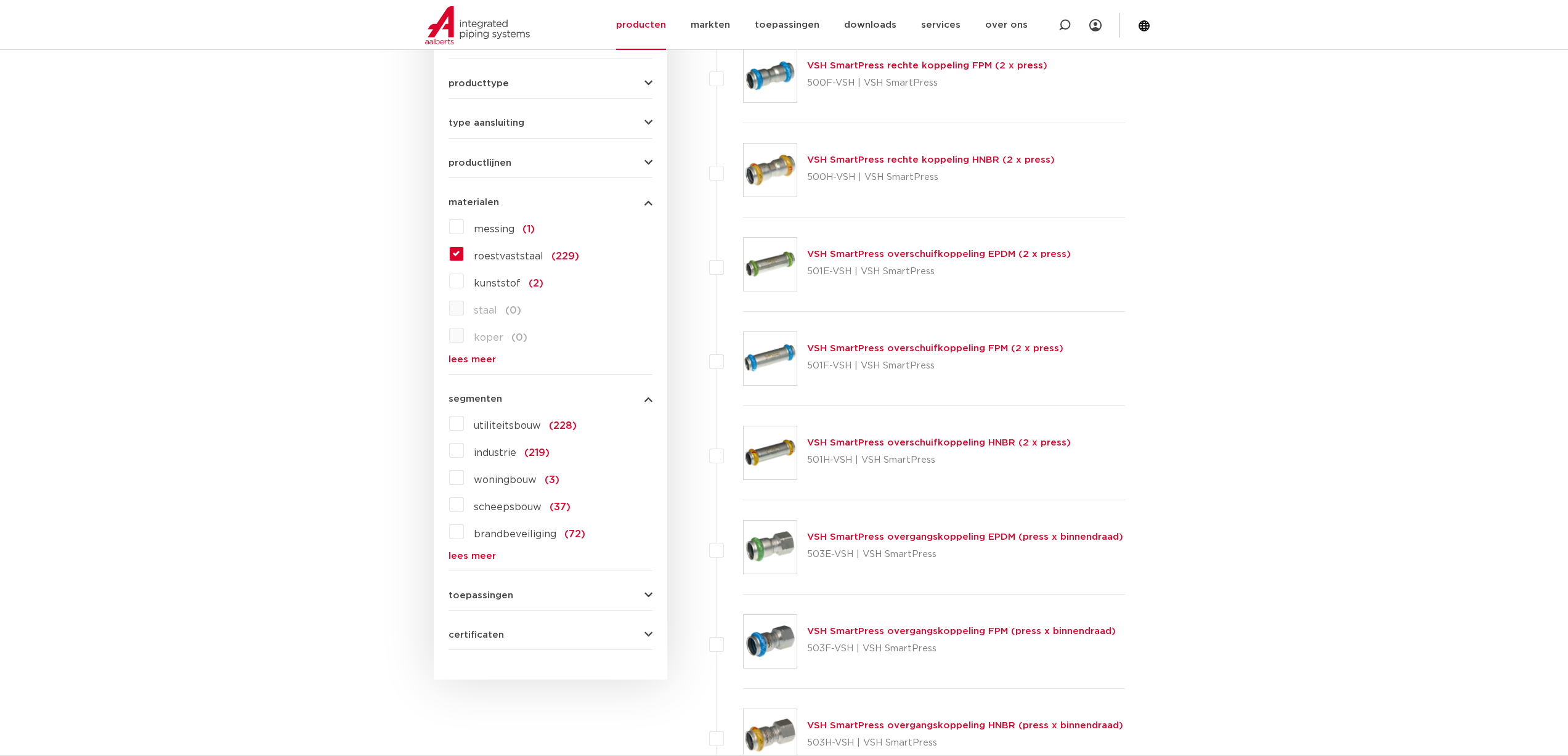
click at [464, 502] on label "scheepsbouw (37)" at bounding box center [517, 505] width 107 height 20
click at [0, 0] on input "scheepsbouw (37)" at bounding box center [0, 0] width 0 height 0
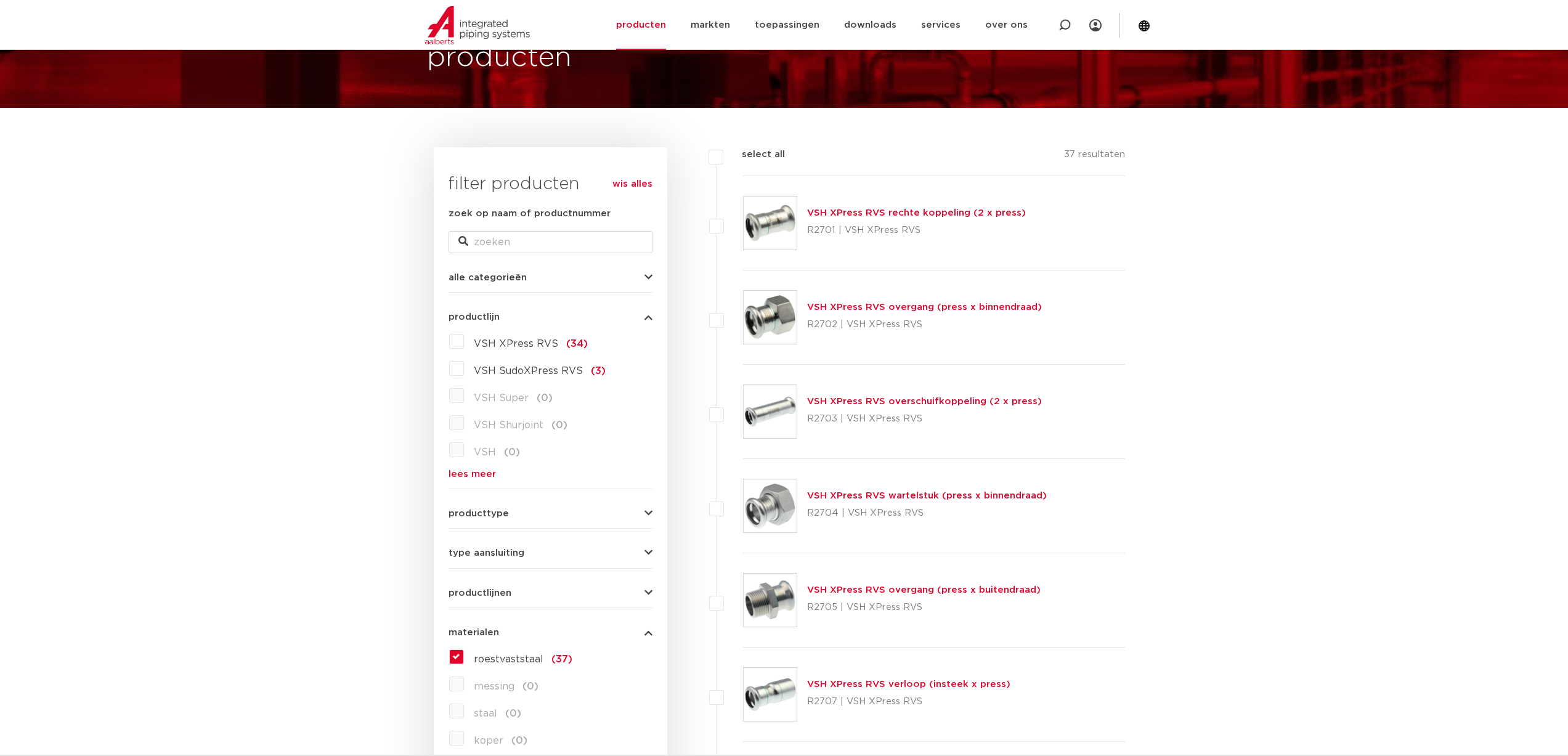
scroll to position [89, 0]
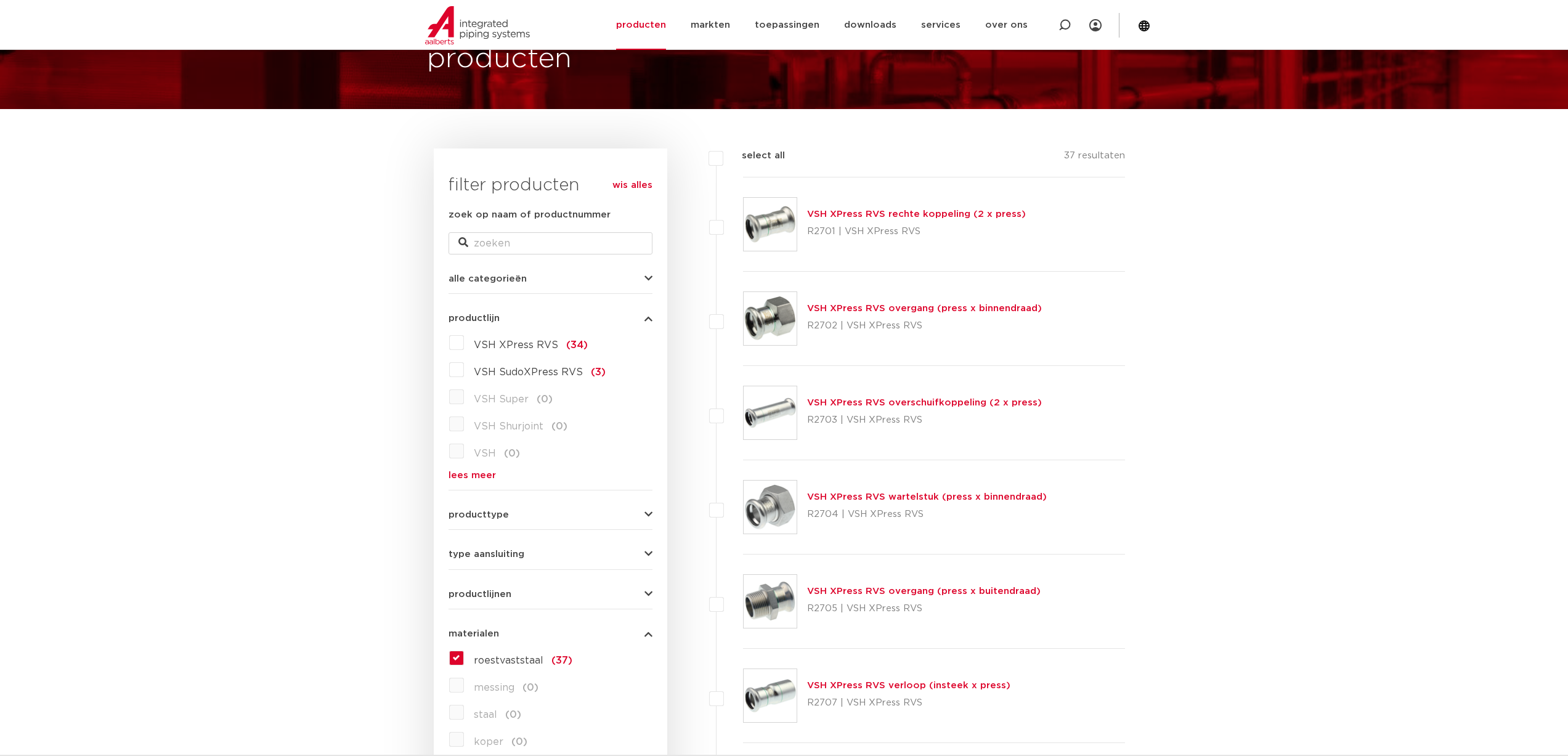
click at [509, 516] on button "producttype" at bounding box center [550, 515] width 204 height 10
click at [508, 560] on form "zoek op naam of productnummer alle categorieën [GEOGRAPHIC_DATA] afsluiters bui…" at bounding box center [550, 644] width 204 height 874
click at [511, 556] on span "type aansluiting" at bounding box center [486, 554] width 76 height 10
click at [509, 560] on div "type aansluiting press (27) buiseind (13) Rp - binnendraad cilindrisch (BSPT) (…" at bounding box center [550, 643] width 204 height 206
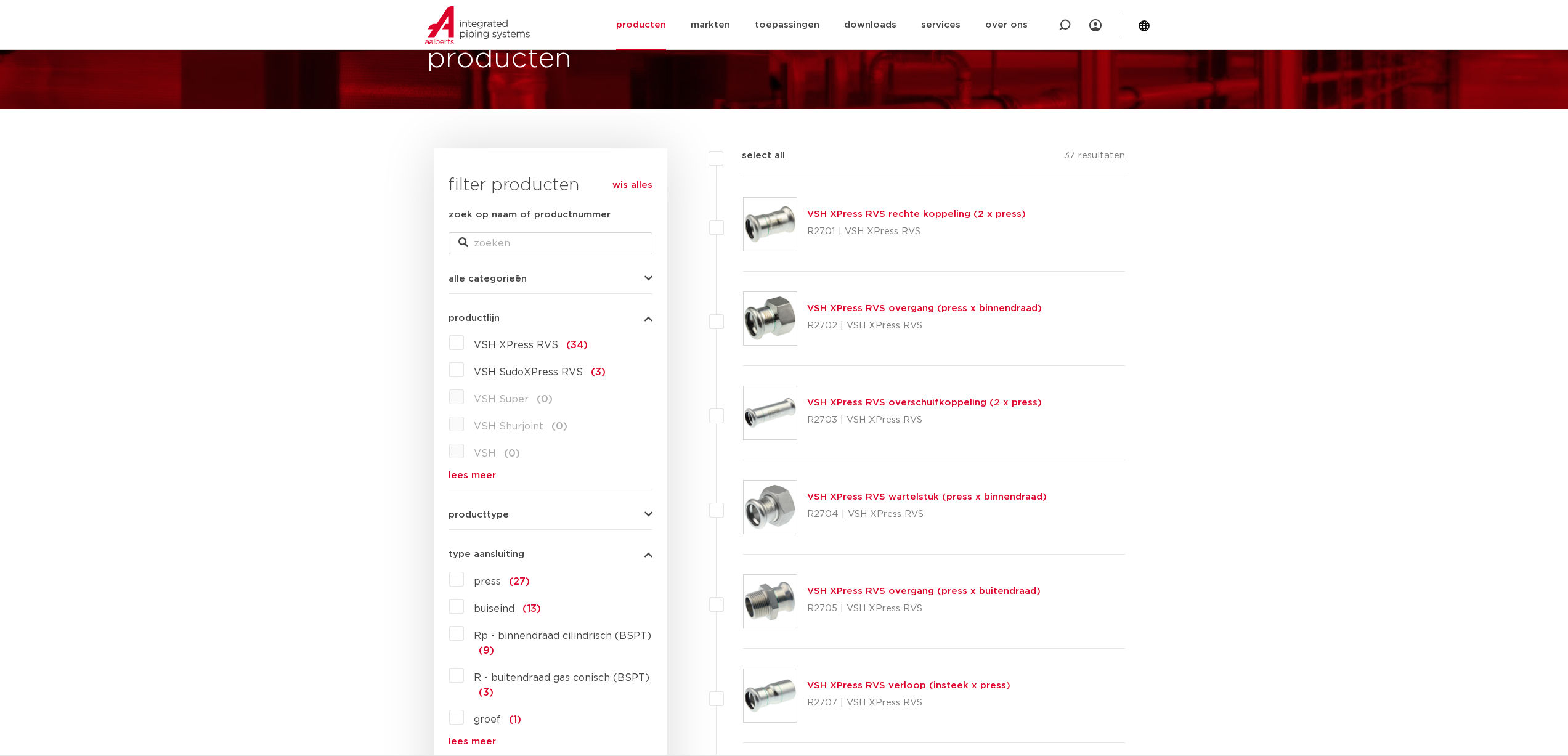
click at [509, 554] on span "type aansluiting" at bounding box center [486, 554] width 76 height 10
click at [507, 586] on div "productlijnen VSH SmartPress maak een keuze VSH SmartPress afsluiters VSH Smart…" at bounding box center [550, 589] width 204 height 19
click at [504, 593] on span "productlijnen" at bounding box center [480, 595] width 63 height 10
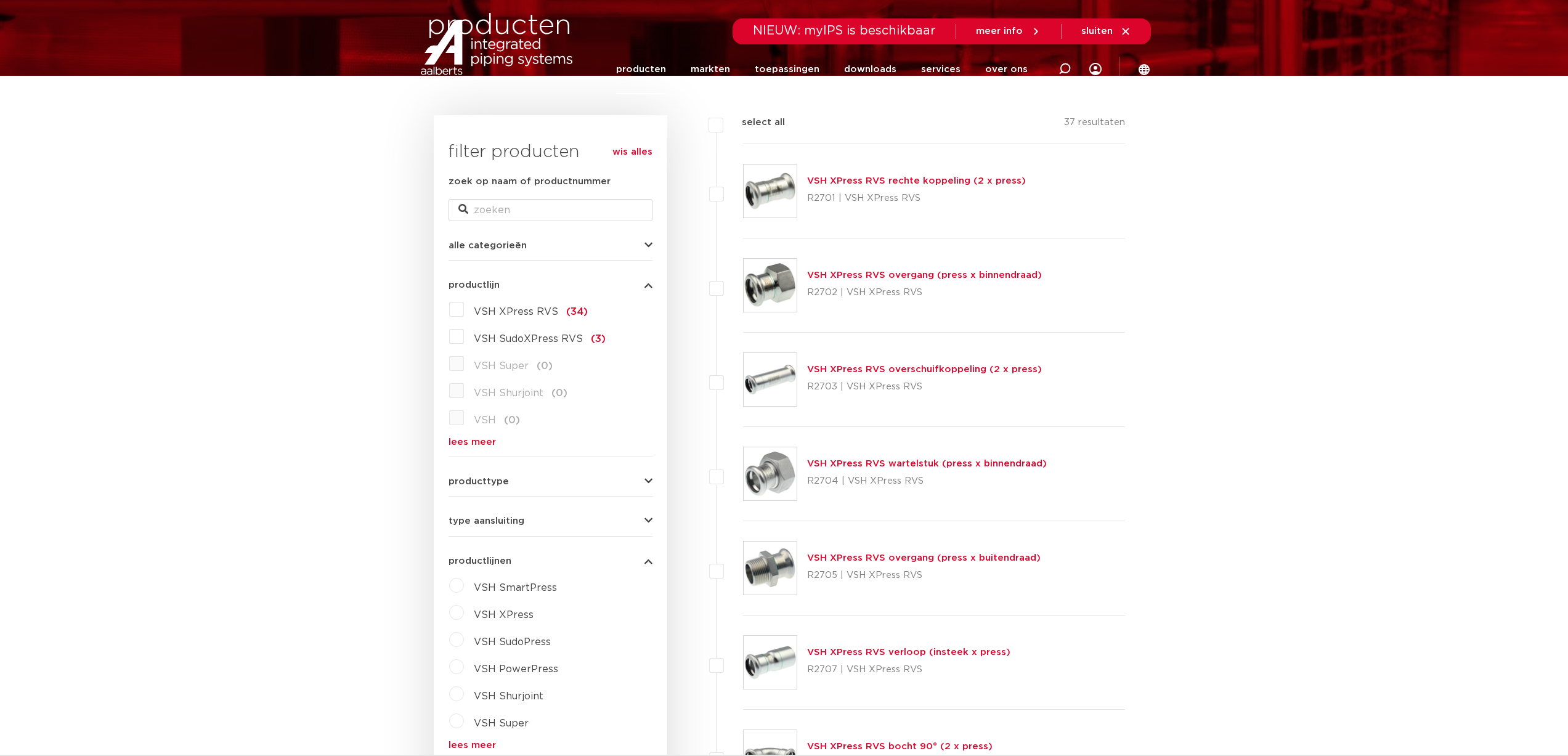
scroll to position [123, 0]
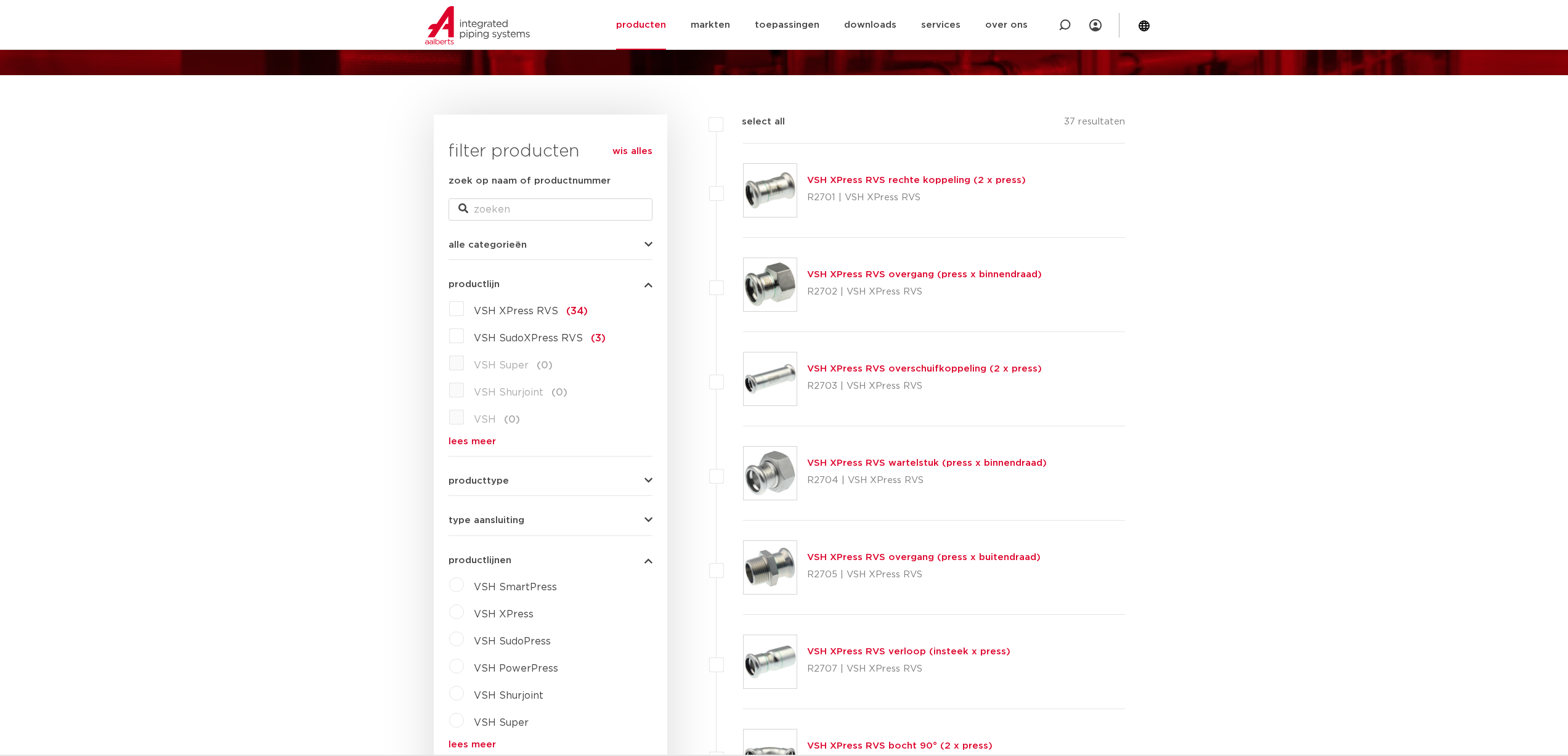
click at [500, 476] on span "producttype" at bounding box center [479, 481] width 61 height 10
click at [524, 671] on div "type aansluiting press (27) buiseind (13) Rp - binnendraad cilindrisch (BSPT) (…" at bounding box center [550, 673] width 204 height 19
click at [495, 670] on div "type aansluiting press (27) buiseind (13) Rp - binnendraad cilindrisch (BSPT) (…" at bounding box center [550, 673] width 204 height 19
click at [498, 676] on span "type aansluiting" at bounding box center [486, 678] width 76 height 10
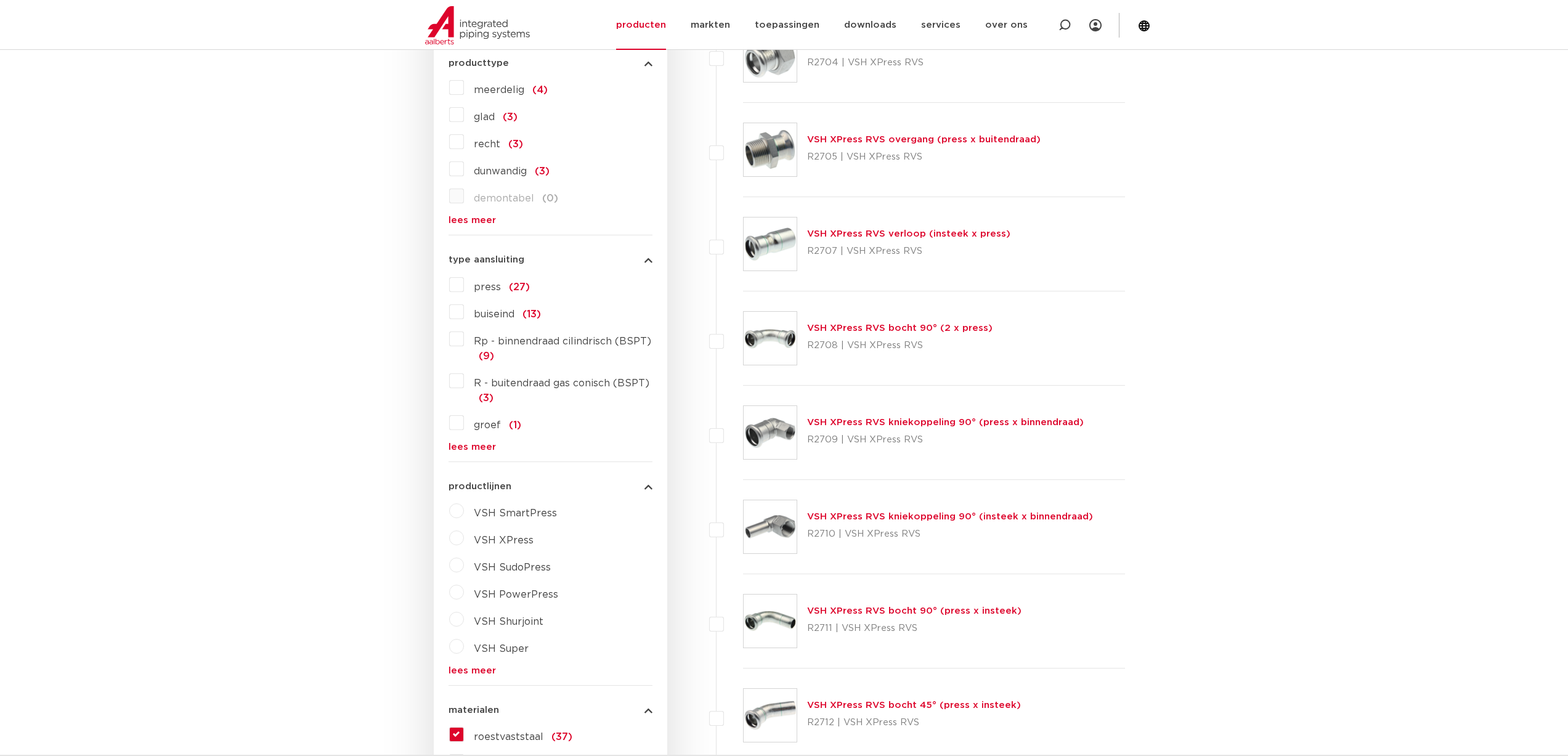
scroll to position [554, 0]
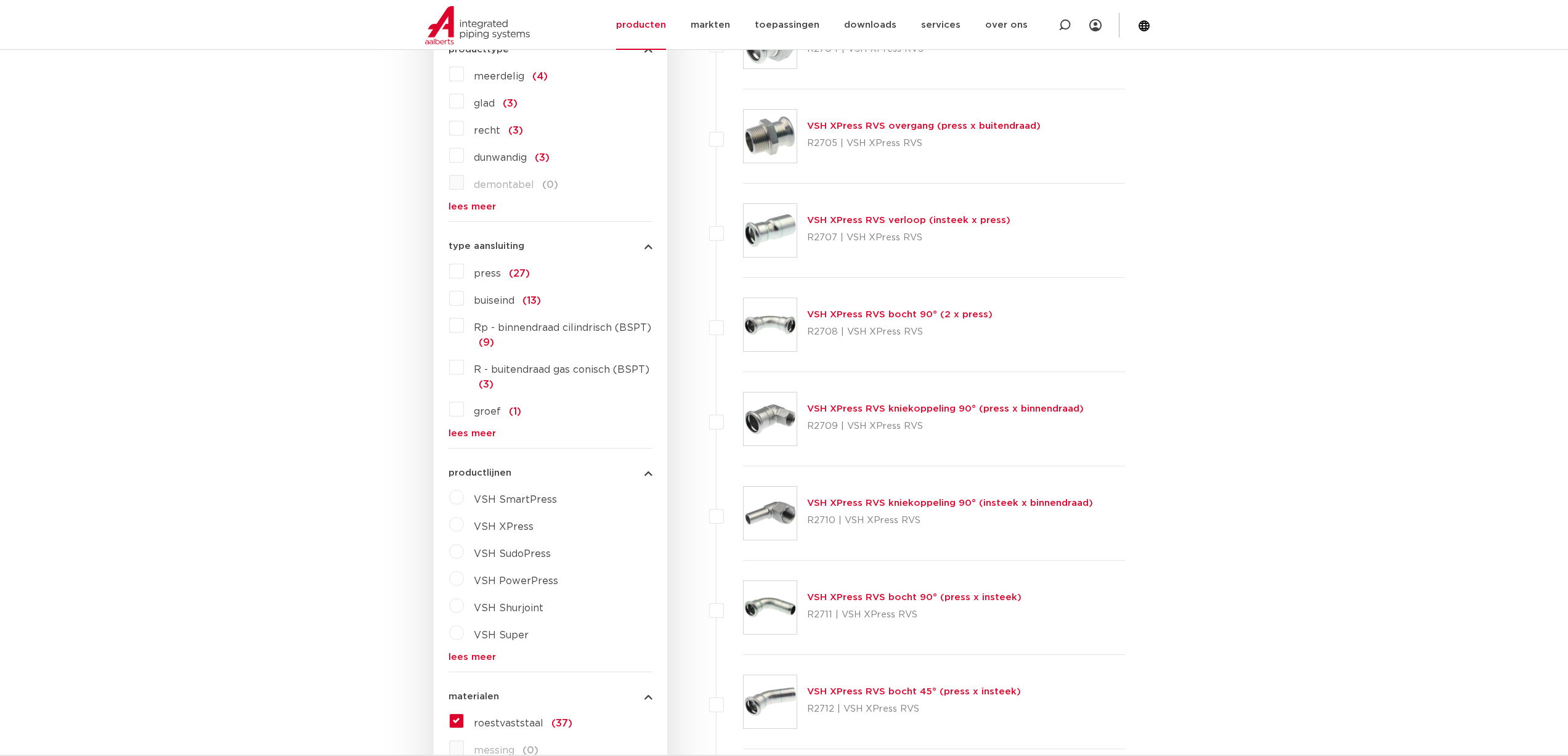
click at [464, 523] on label "VSH XPress" at bounding box center [498, 524] width 69 height 20
click at [515, 557] on select "maak een keuze VSH XPress RVS 304 fittingen VSH XPress Staalverzinkt fittingen …" at bounding box center [562, 555] width 176 height 28
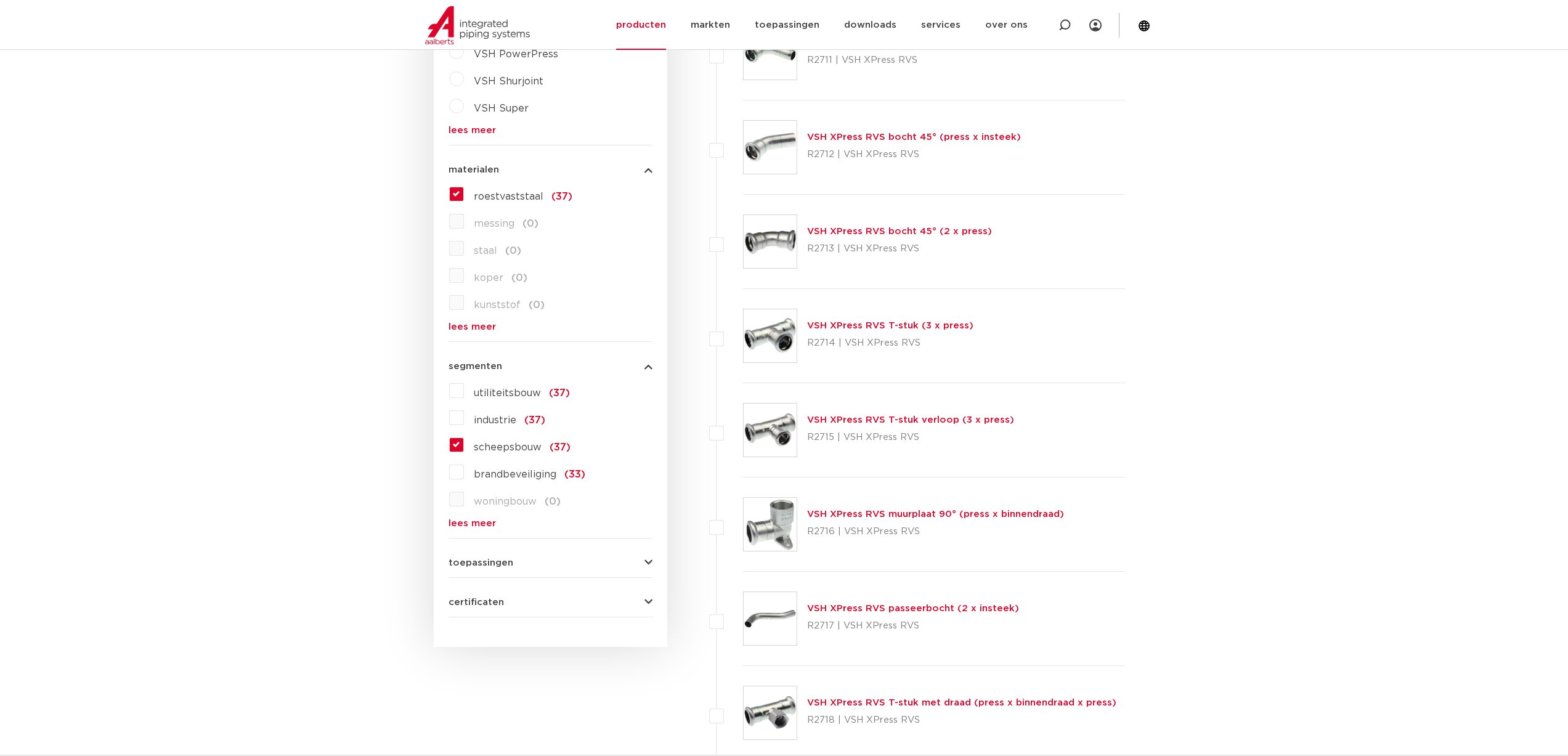
scroll to position [1541, 0]
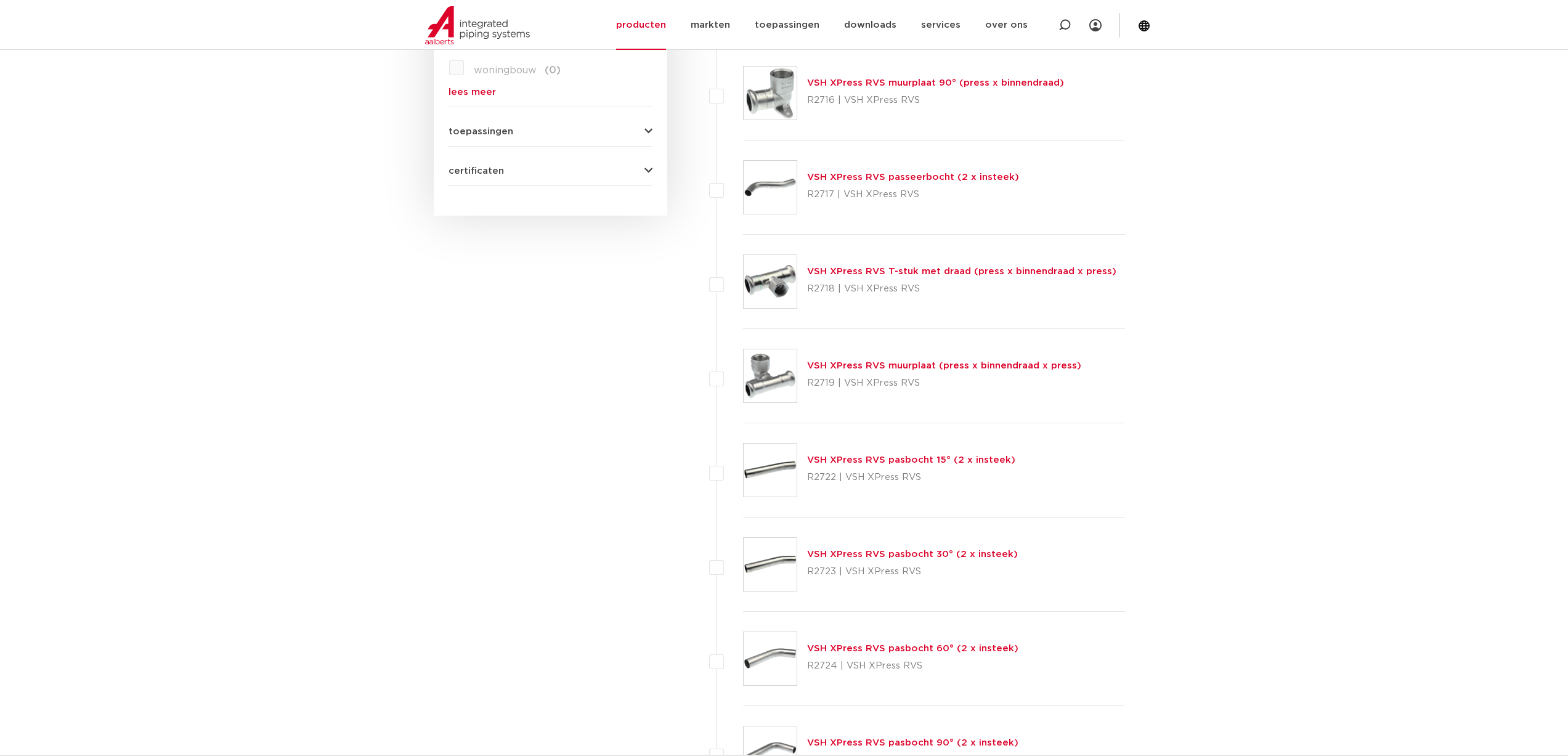
click at [912, 272] on link "VSH XPress RVS T-stuk met draad (press x binnendraad x press)" at bounding box center [961, 272] width 309 height 10
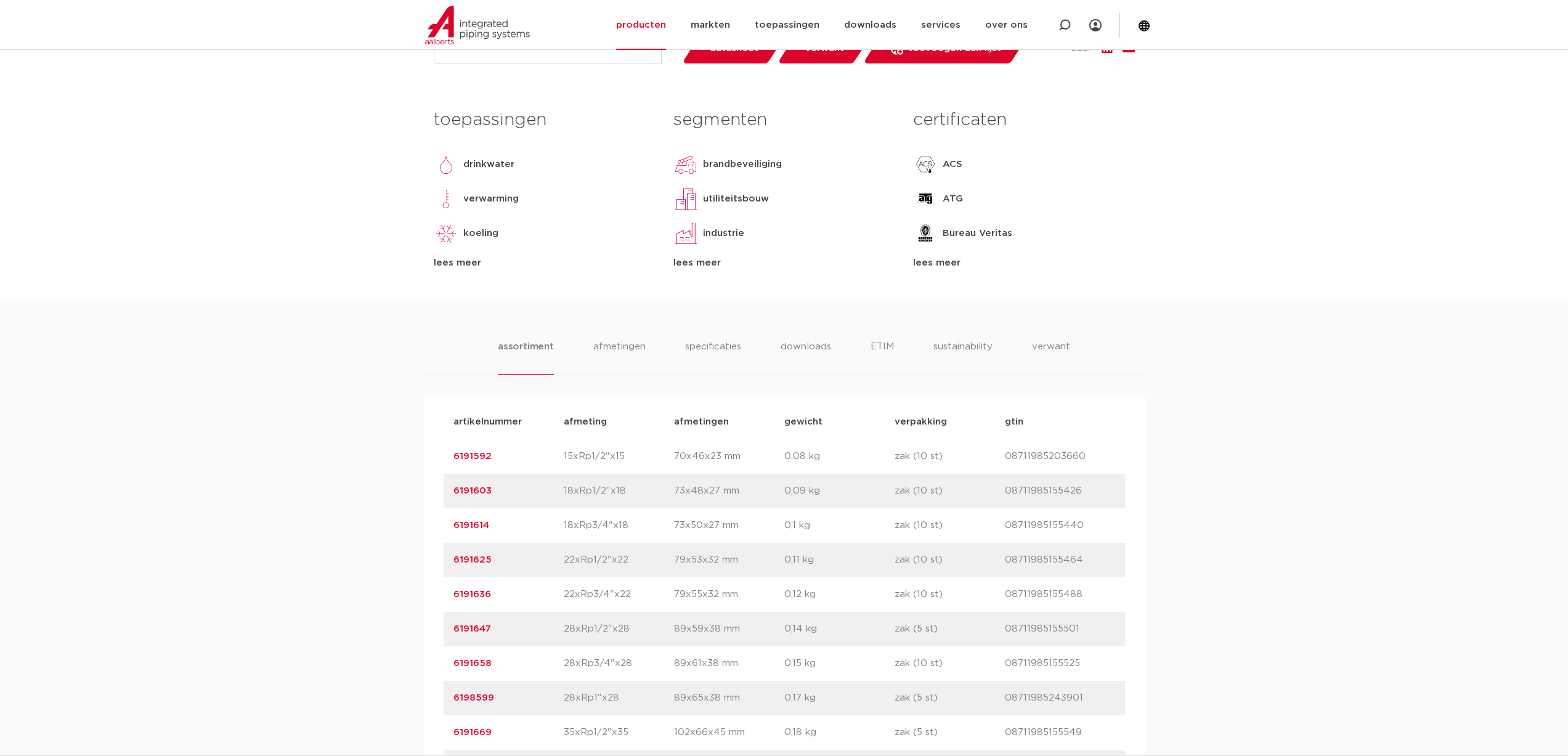
scroll to position [247, 0]
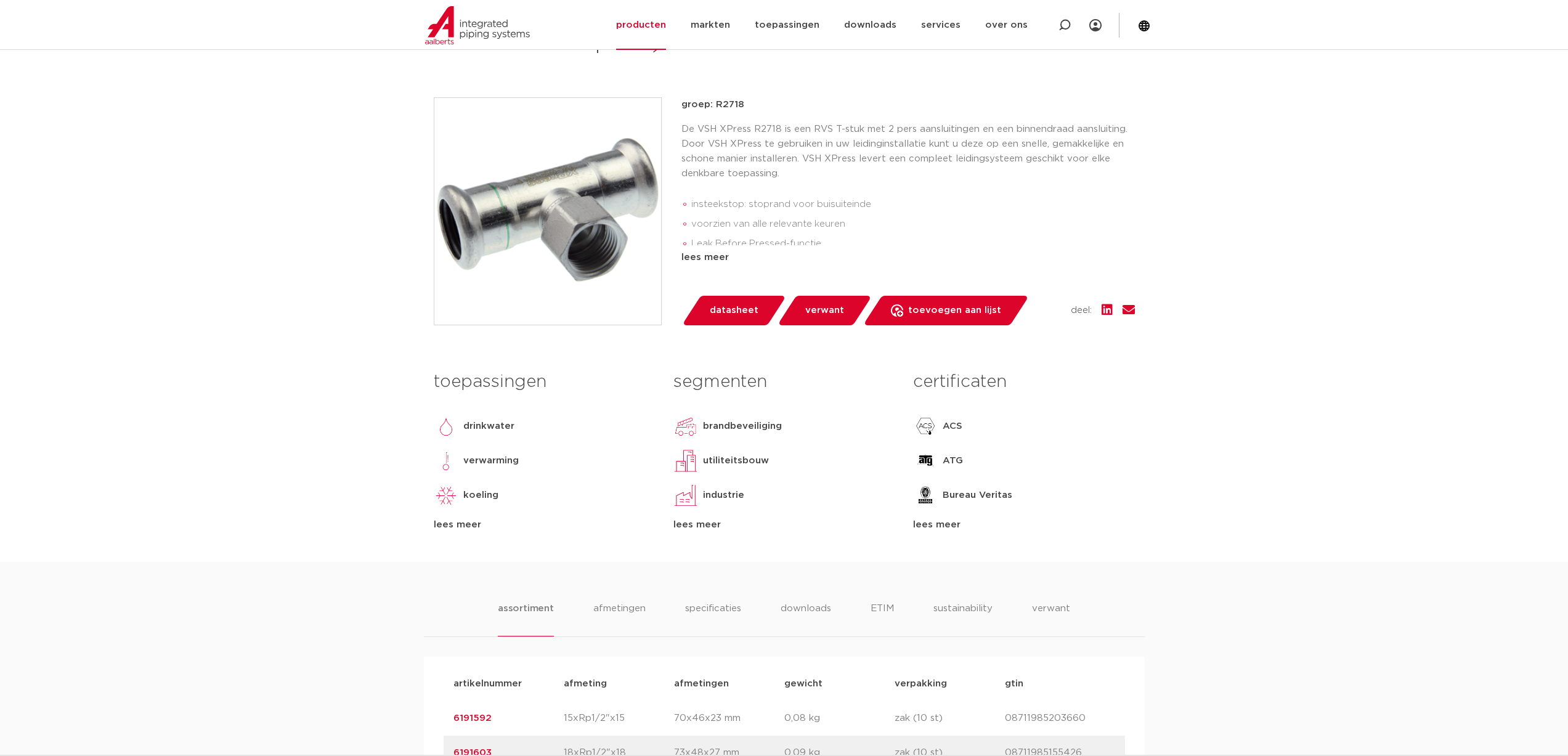
click at [722, 314] on span "datasheet" at bounding box center [733, 311] width 48 height 20
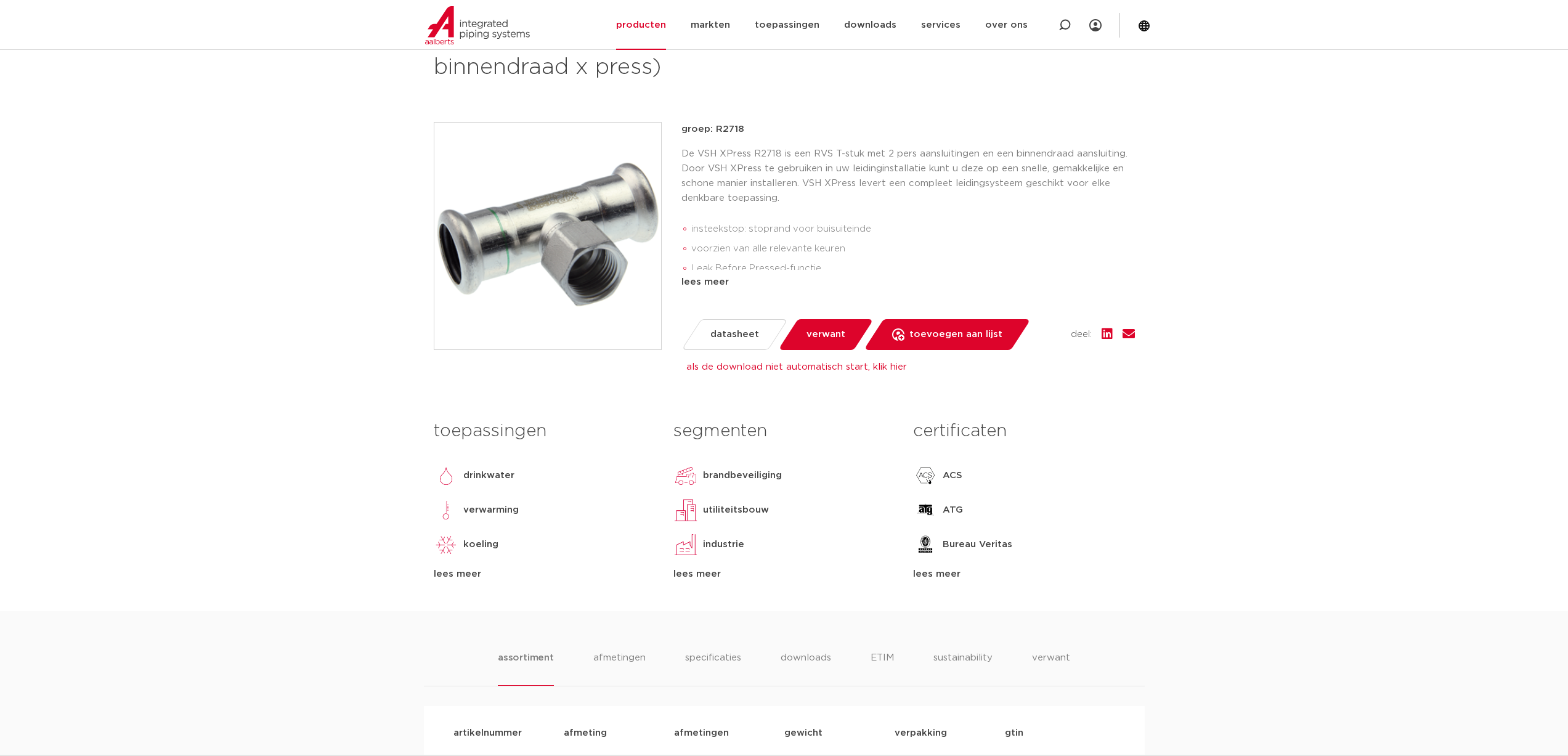
scroll to position [185, 0]
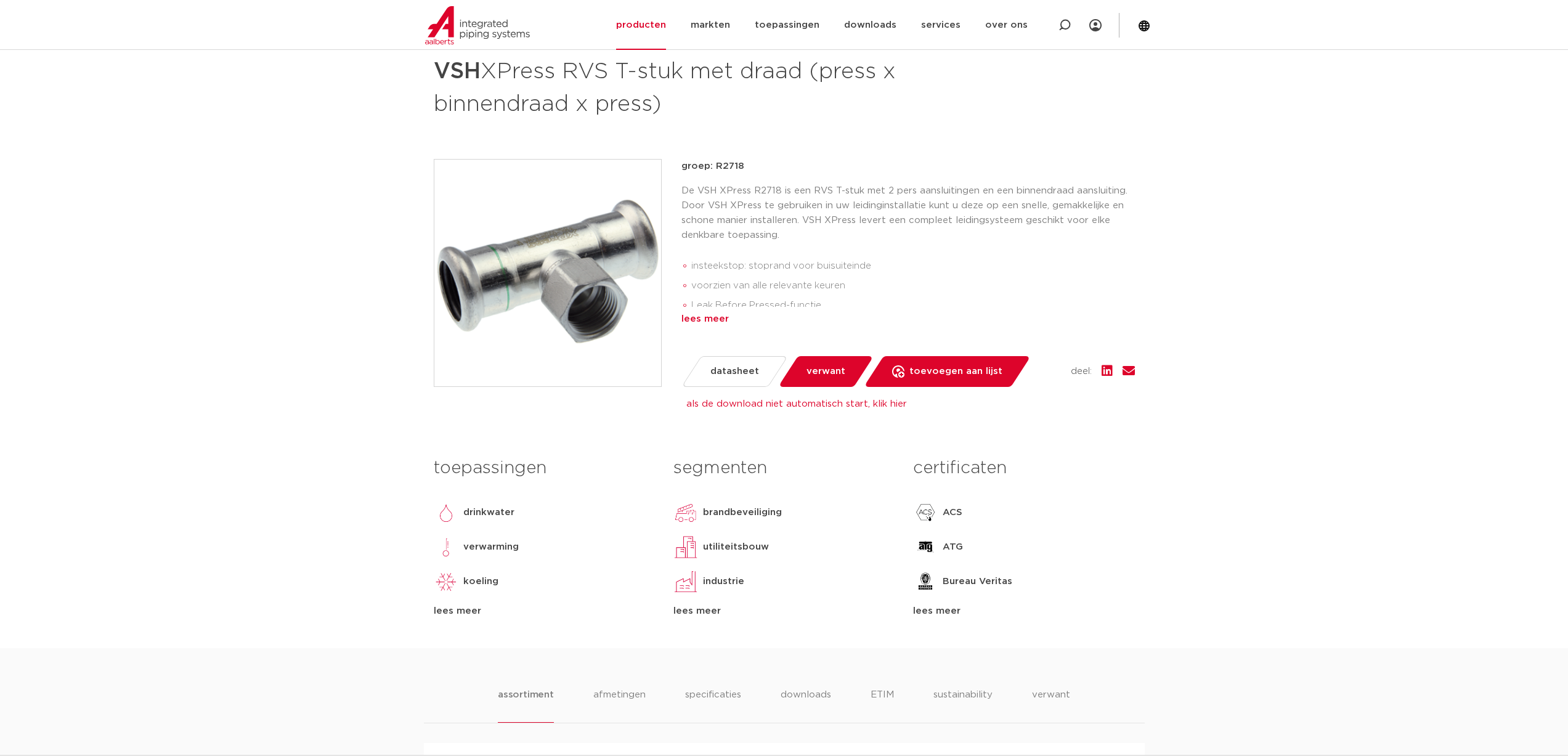
click at [728, 317] on div "lees meer" at bounding box center [908, 319] width 453 height 15
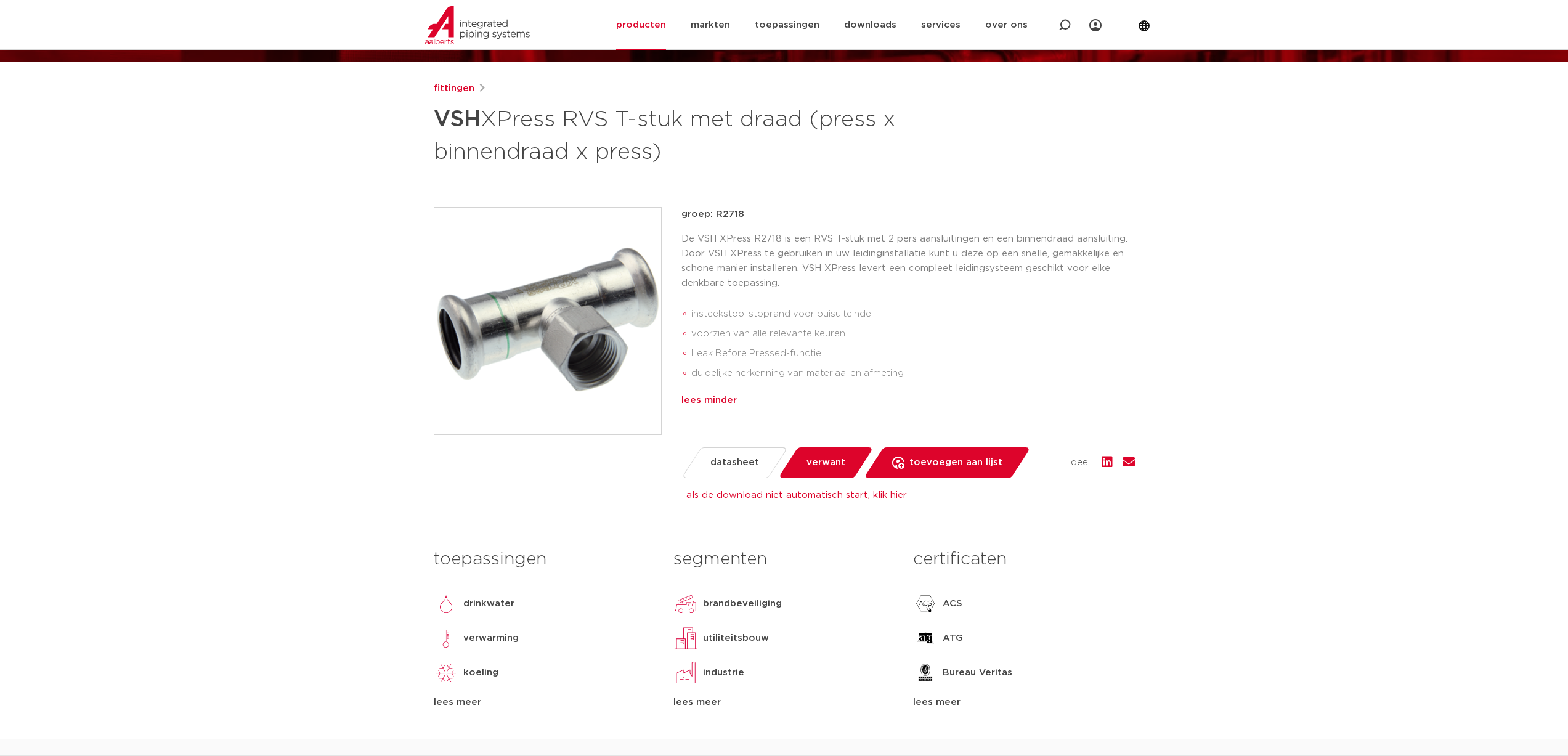
scroll to position [61, 0]
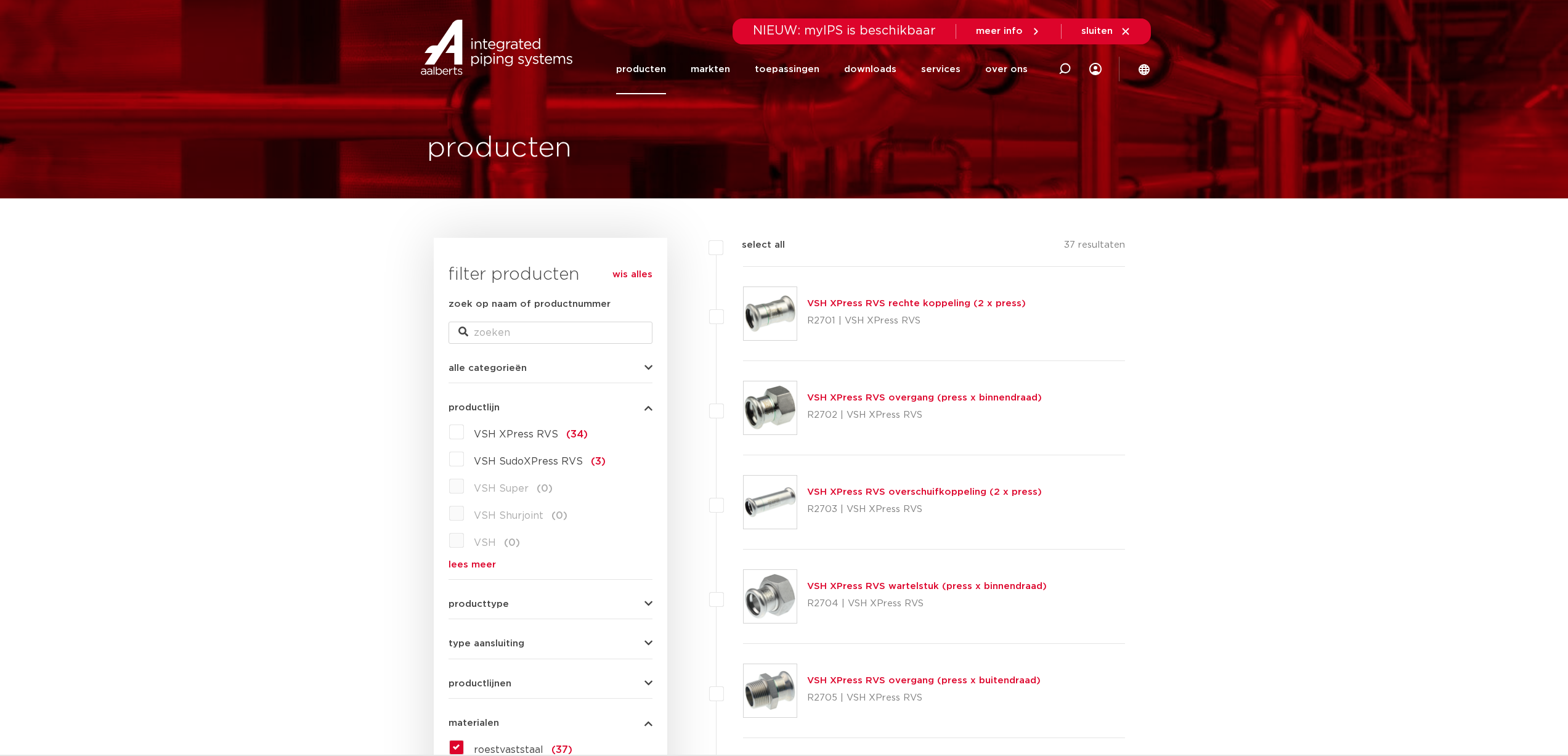
click at [664, 69] on link "producten" at bounding box center [641, 69] width 50 height 50
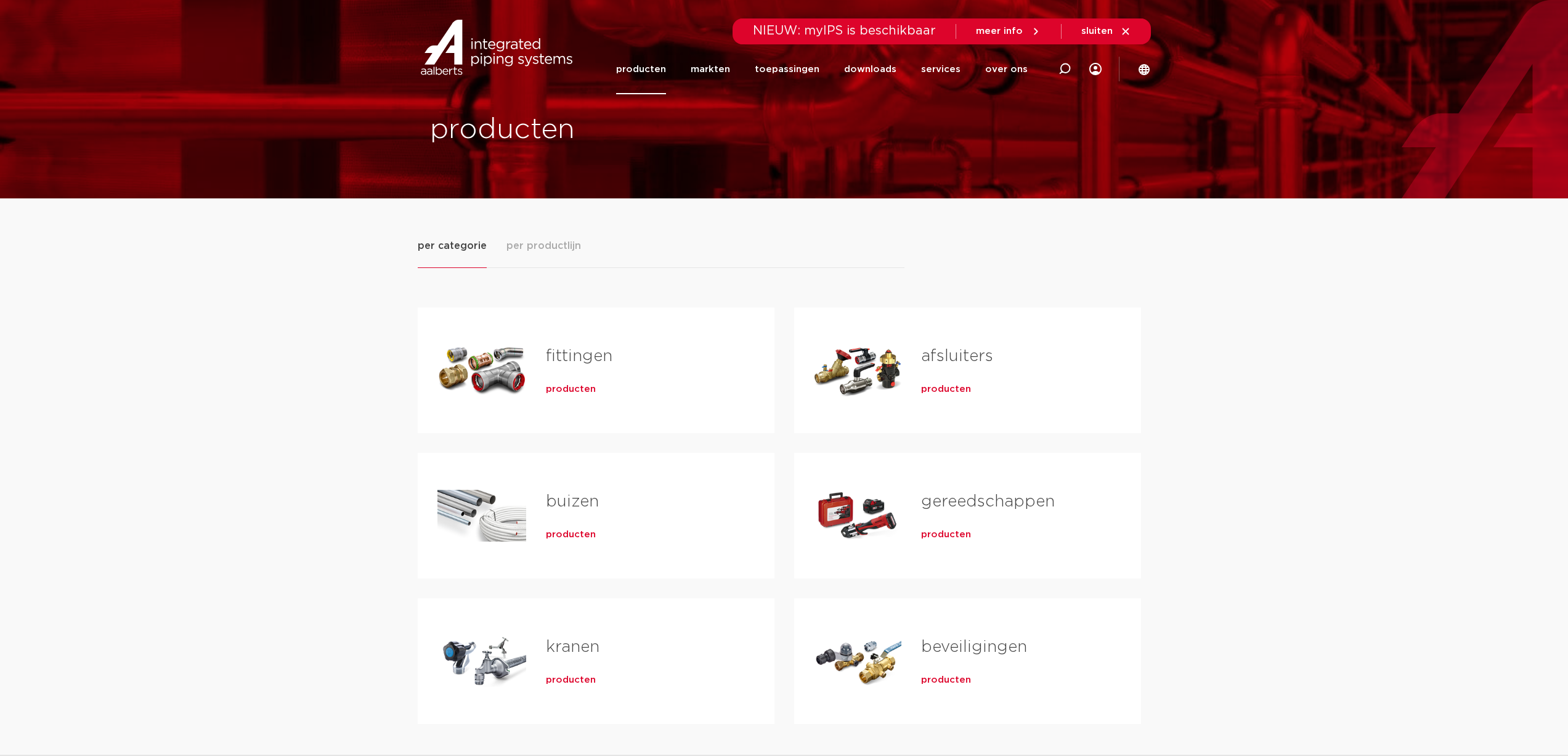
click at [937, 389] on span "producten" at bounding box center [946, 390] width 50 height 12
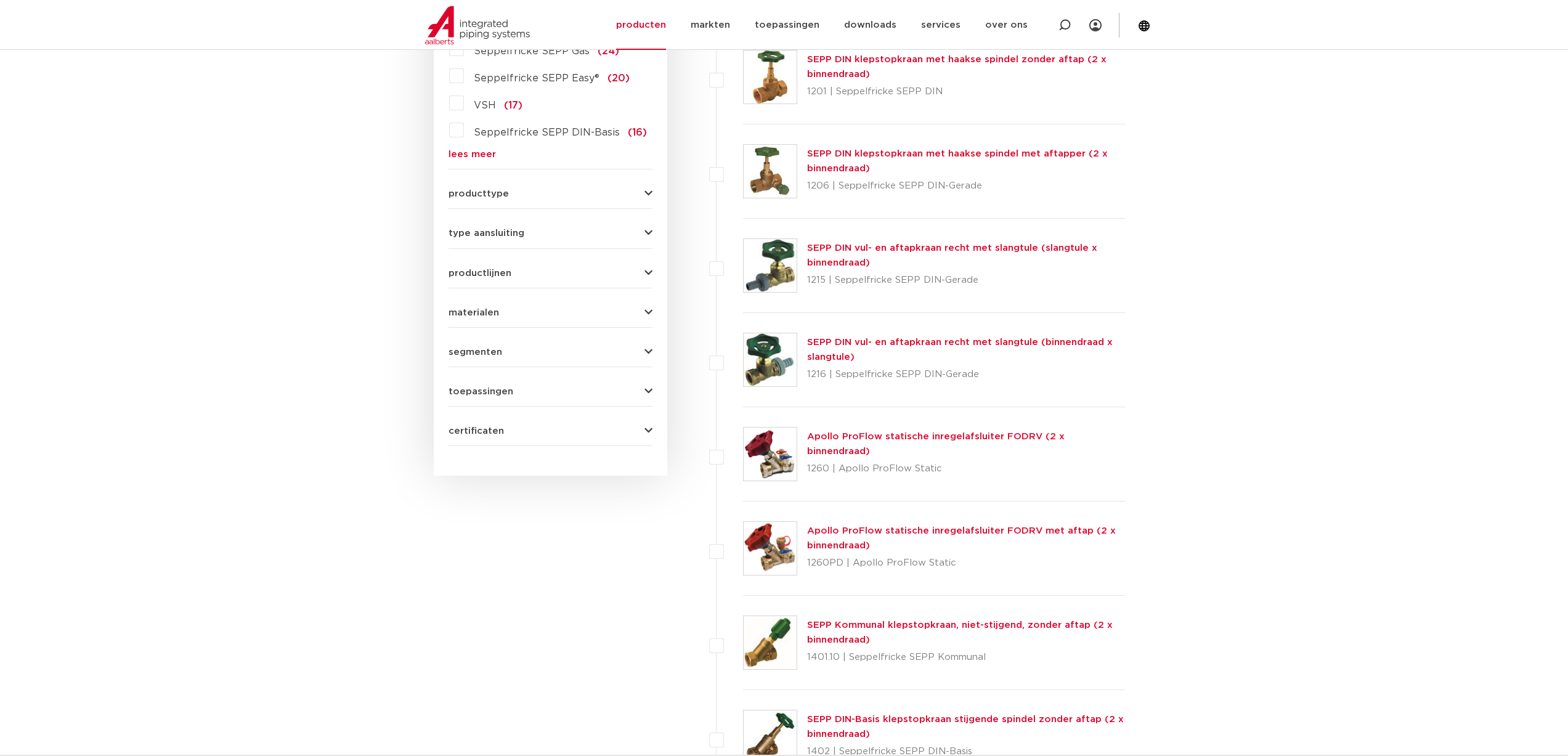
scroll to position [431, 0]
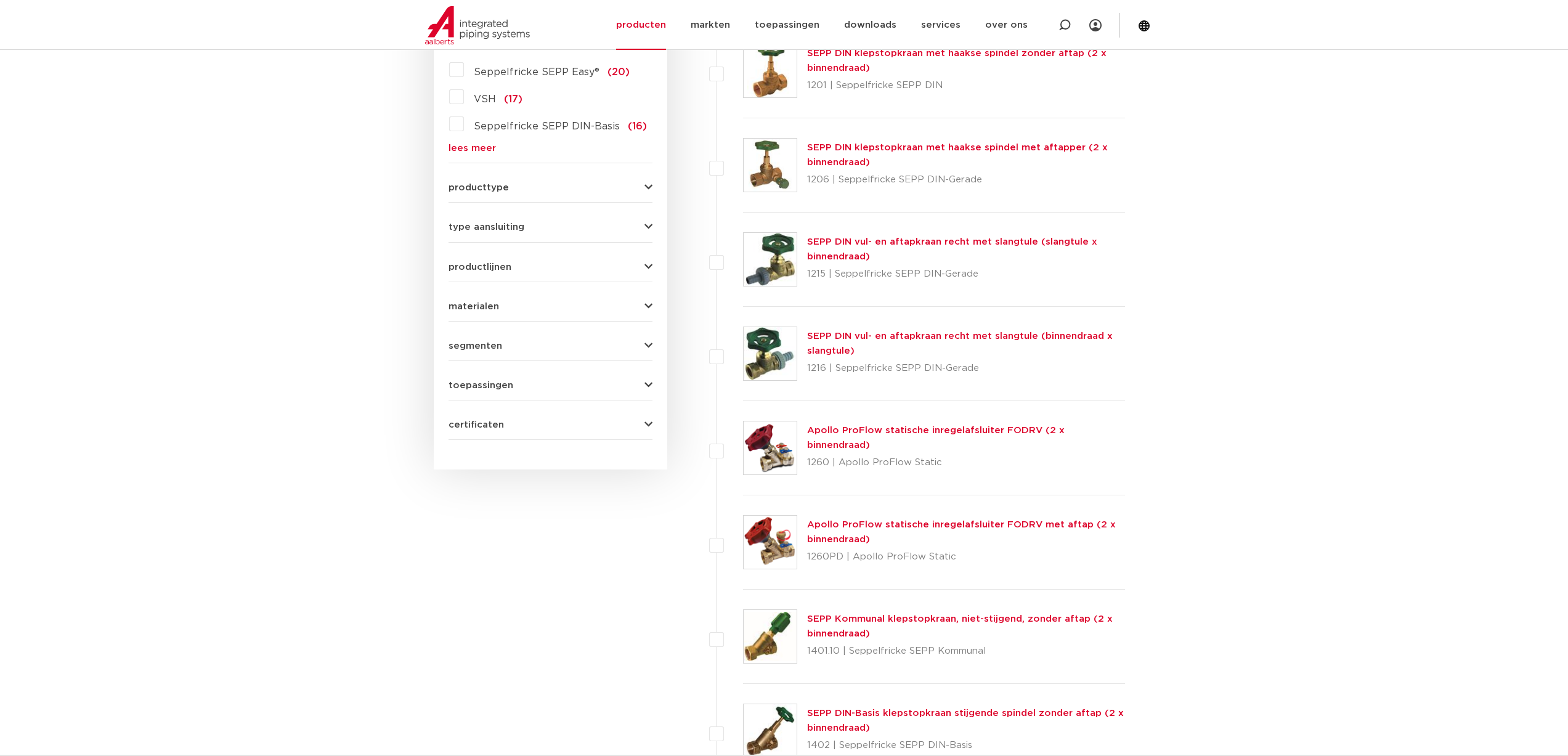
click at [490, 304] on span "materialen" at bounding box center [474, 306] width 50 height 10
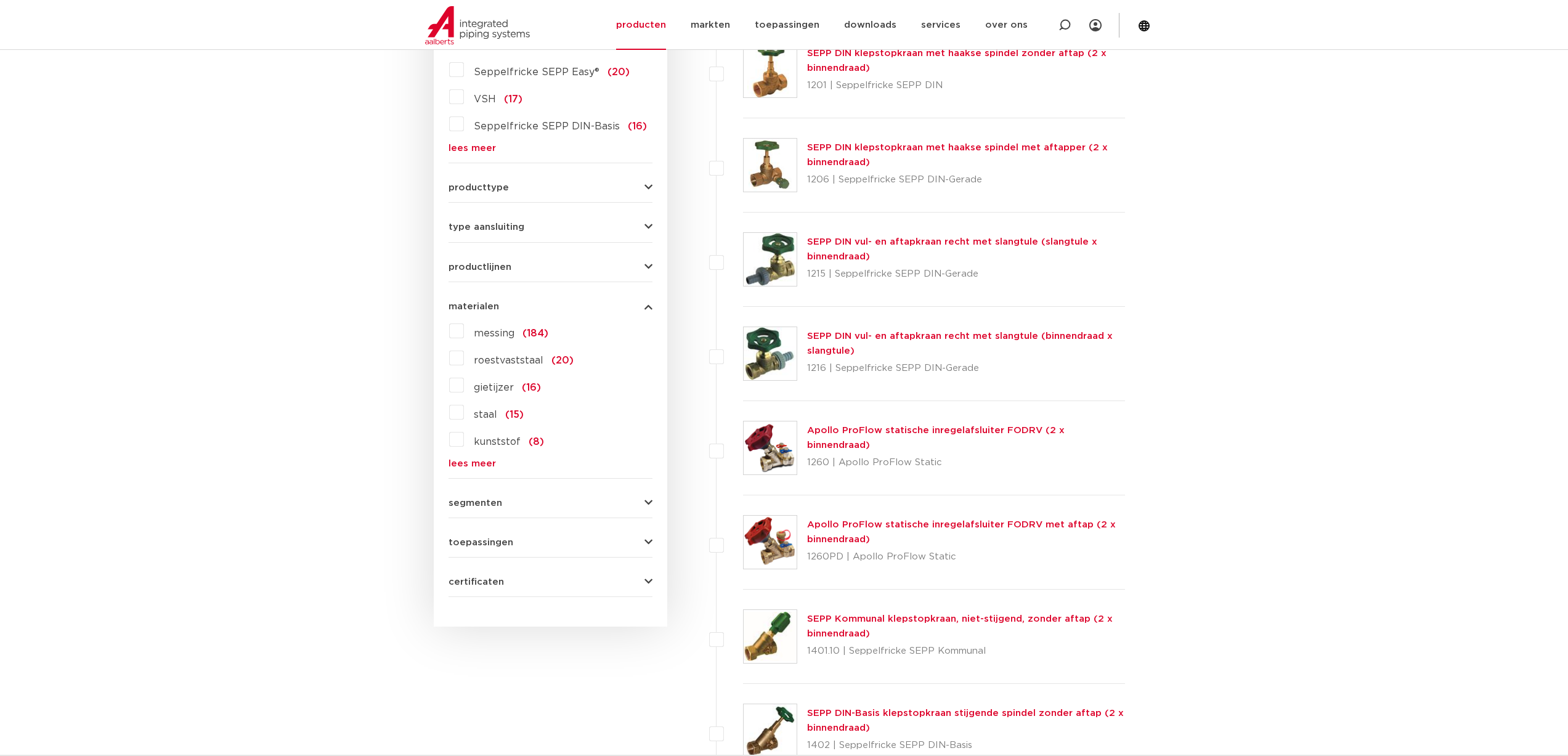
click at [464, 361] on label "roestvaststaal (20)" at bounding box center [518, 358] width 110 height 20
click at [0, 0] on input "roestvaststaal (20)" at bounding box center [0, 0] width 0 height 0
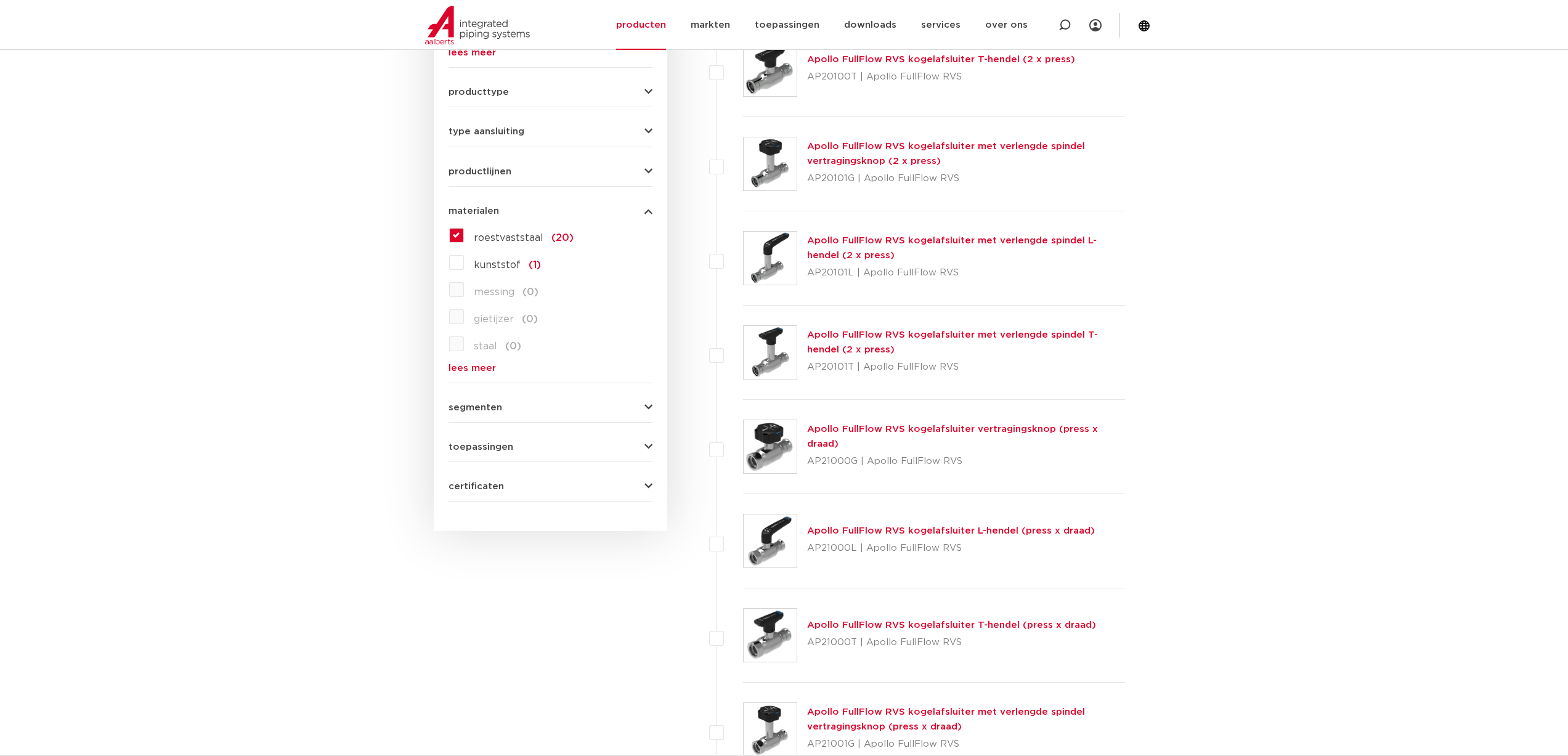
scroll to position [554, 0]
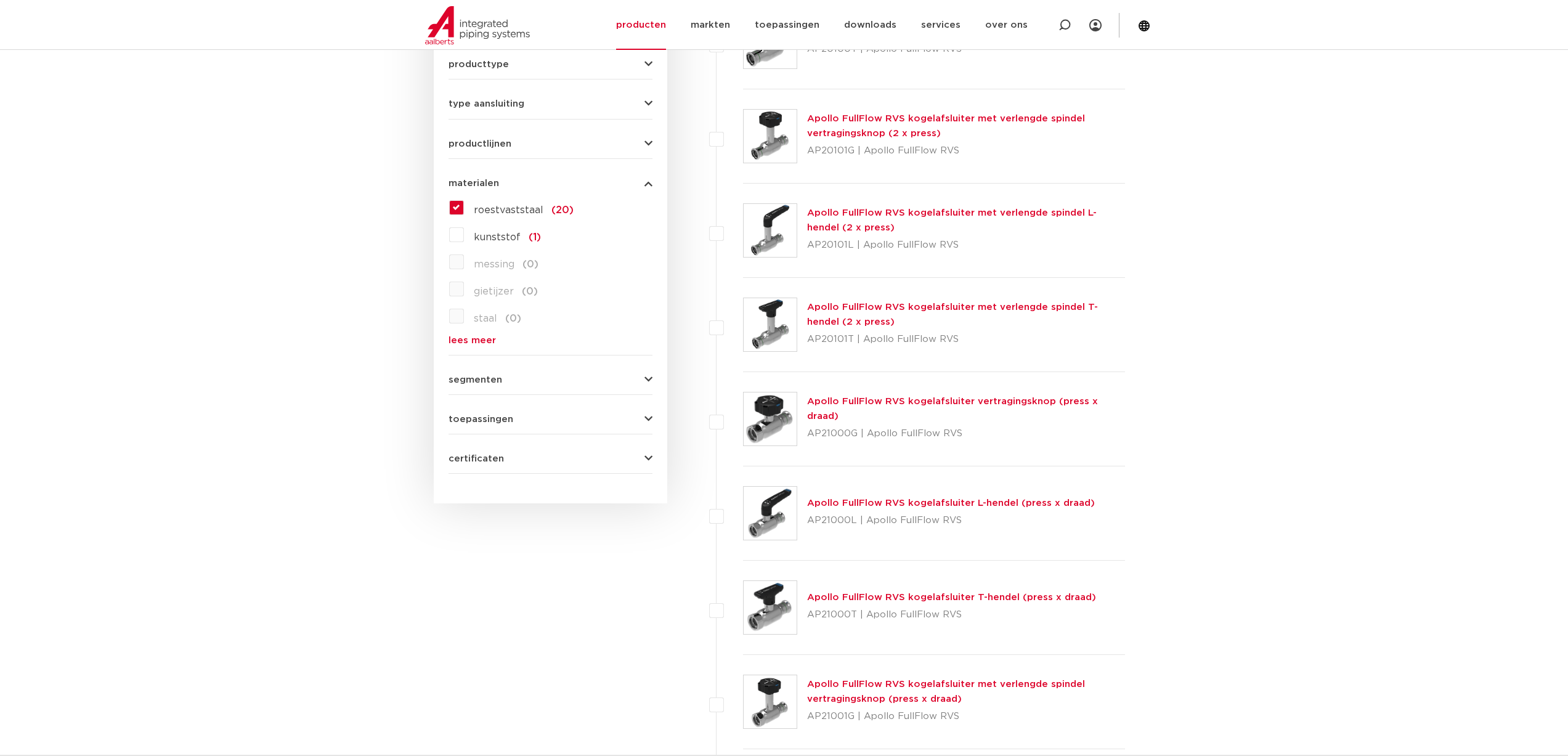
click at [871, 405] on link "Apollo FullFlow RVS kogelafsluiter vertragingsknop (press x draad)" at bounding box center [952, 409] width 291 height 24
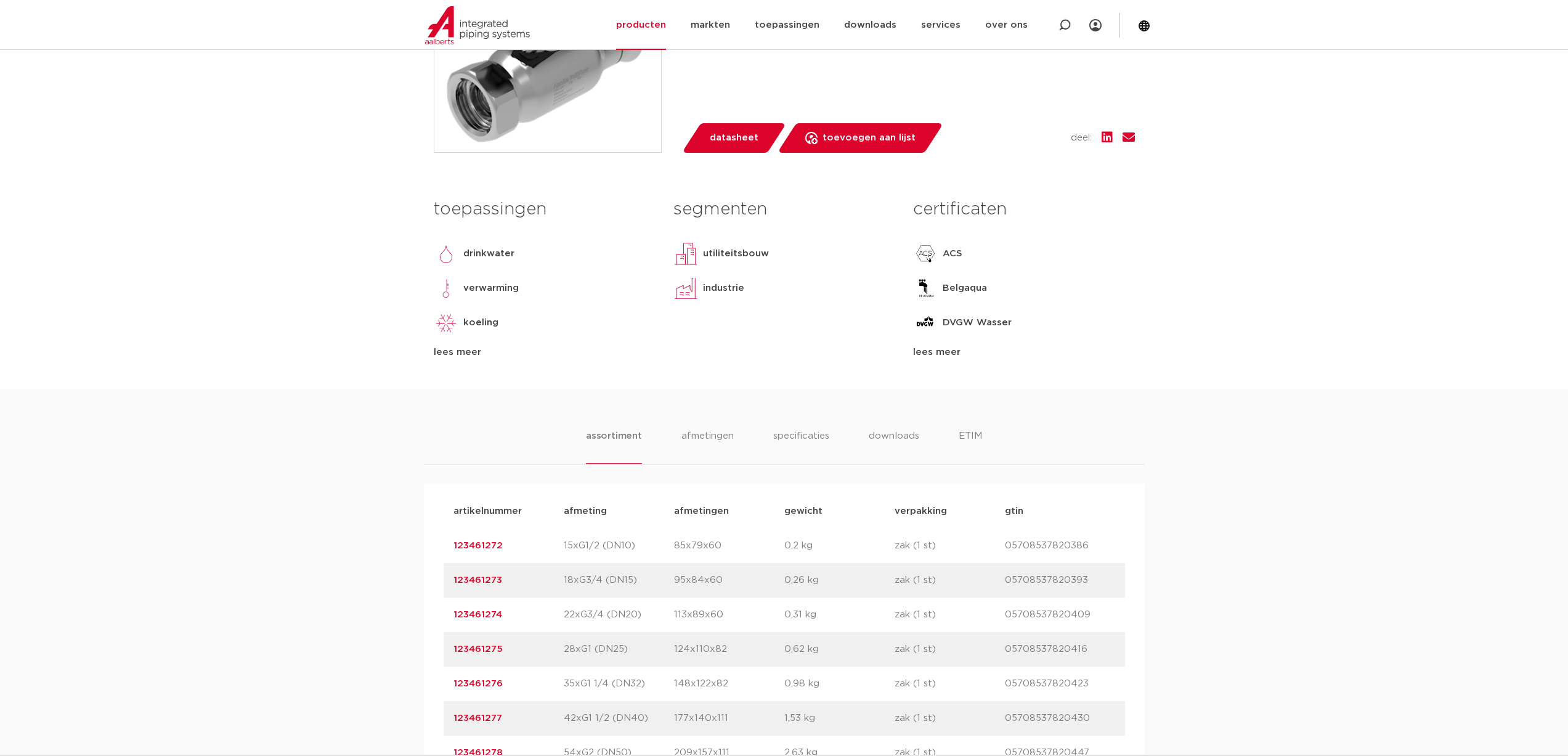
scroll to position [431, 0]
